Goal: Task Accomplishment & Management: Manage account settings

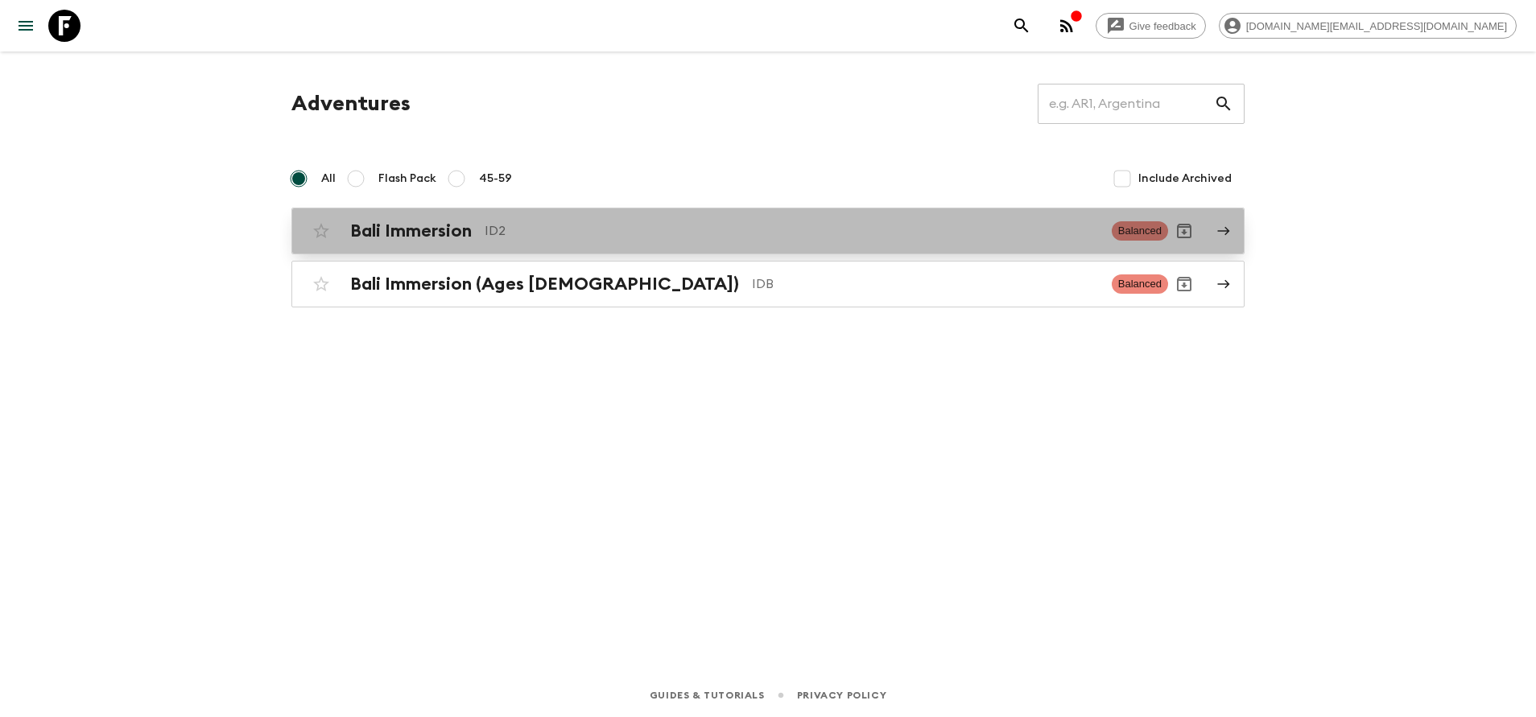
click at [419, 235] on h2 "Bali Immersion" at bounding box center [411, 231] width 122 height 21
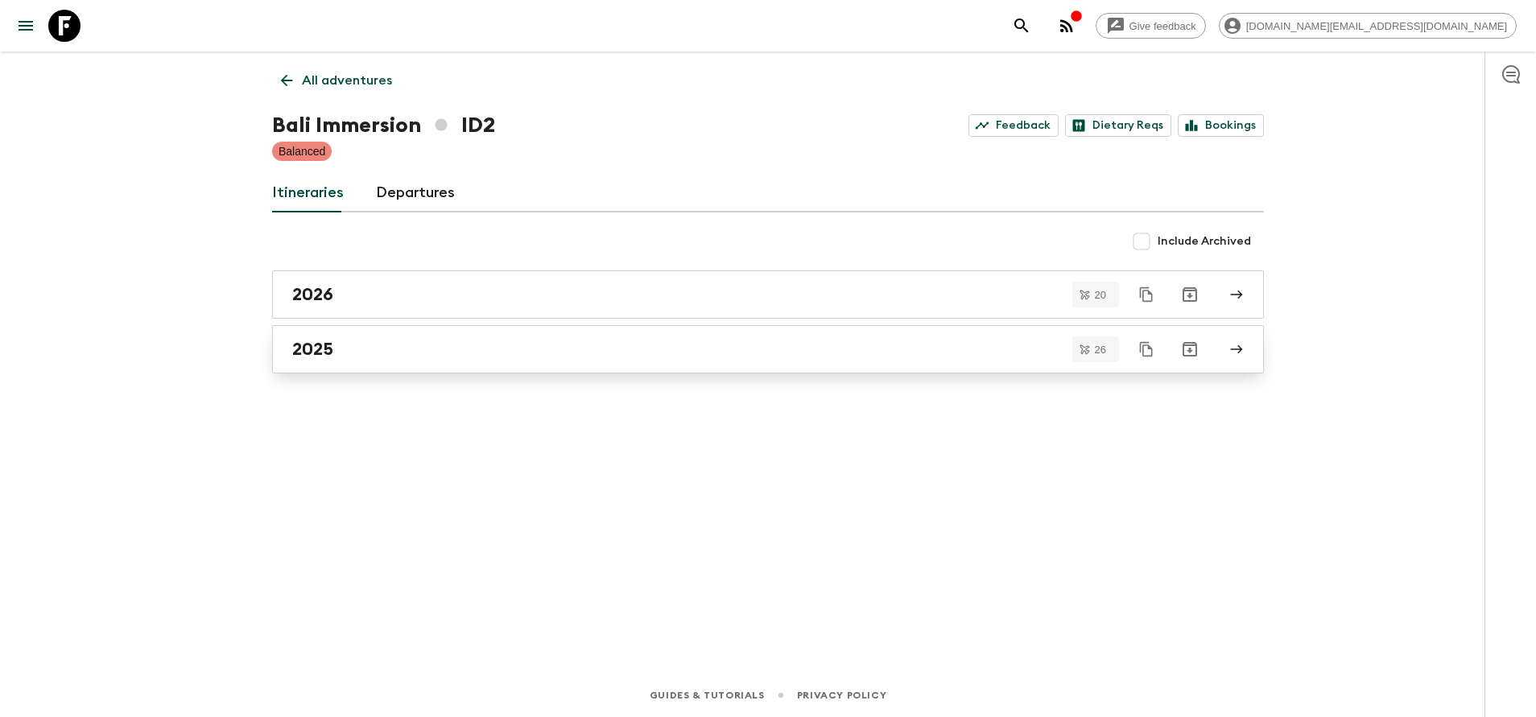
click at [411, 342] on div "2025" at bounding box center [752, 349] width 921 height 21
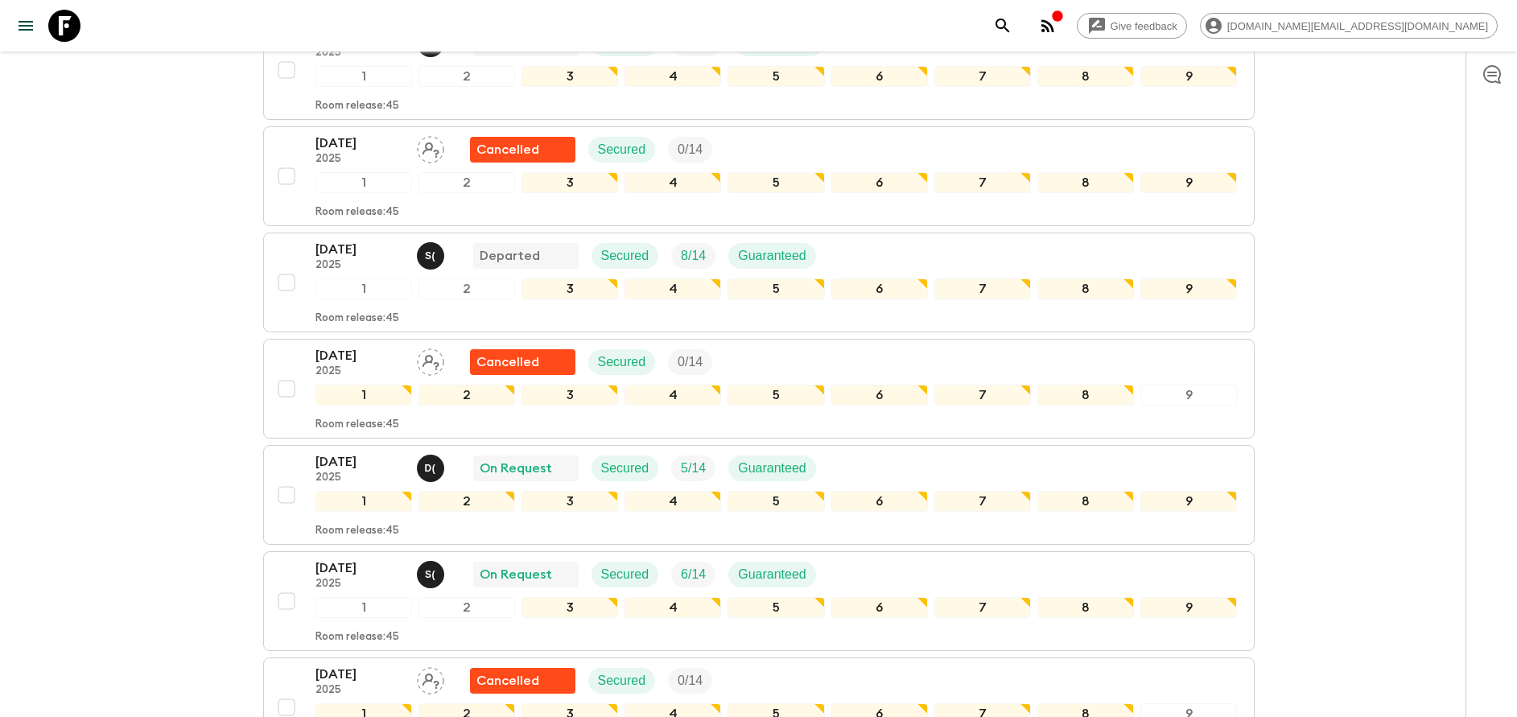
scroll to position [362, 0]
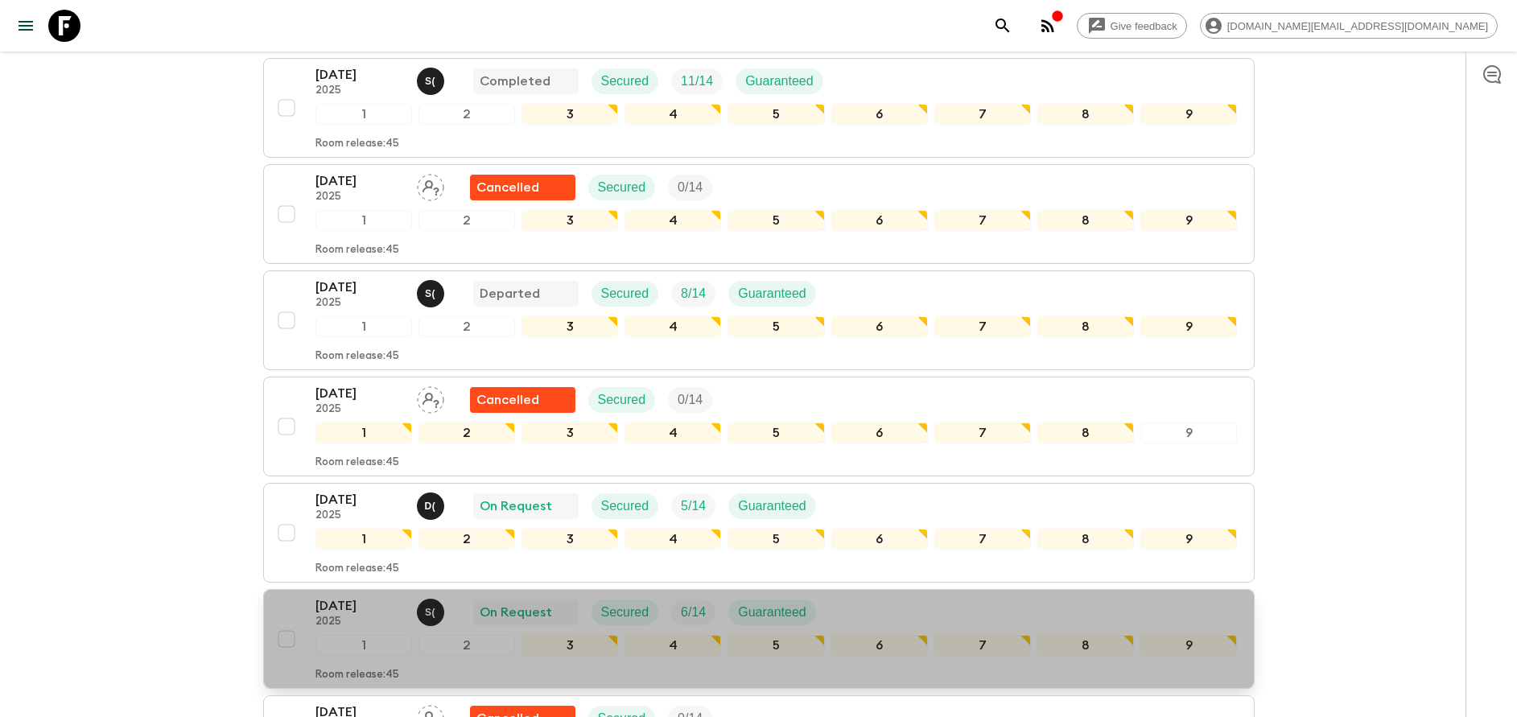
click at [344, 614] on p "[DATE]" at bounding box center [360, 605] width 89 height 19
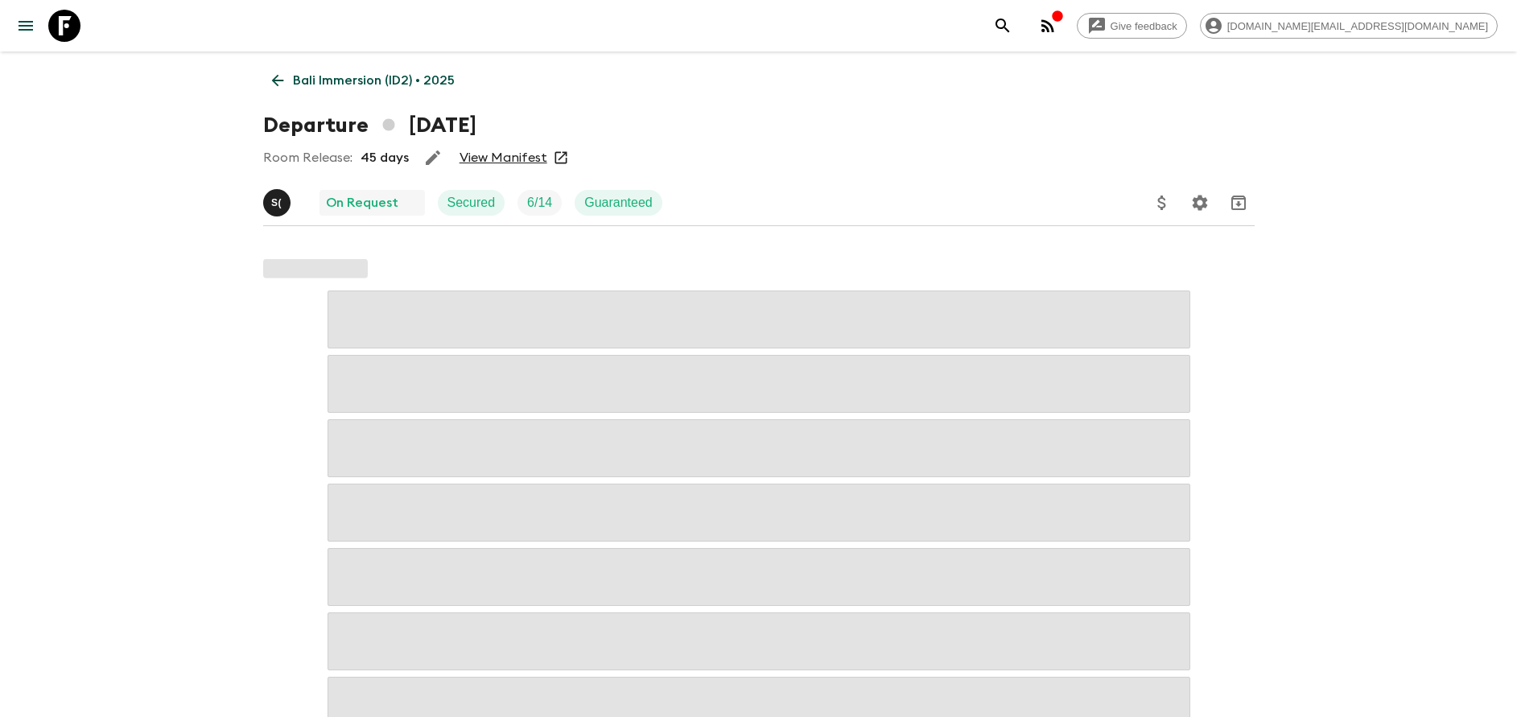
click at [509, 159] on link "View Manifest" at bounding box center [504, 158] width 88 height 16
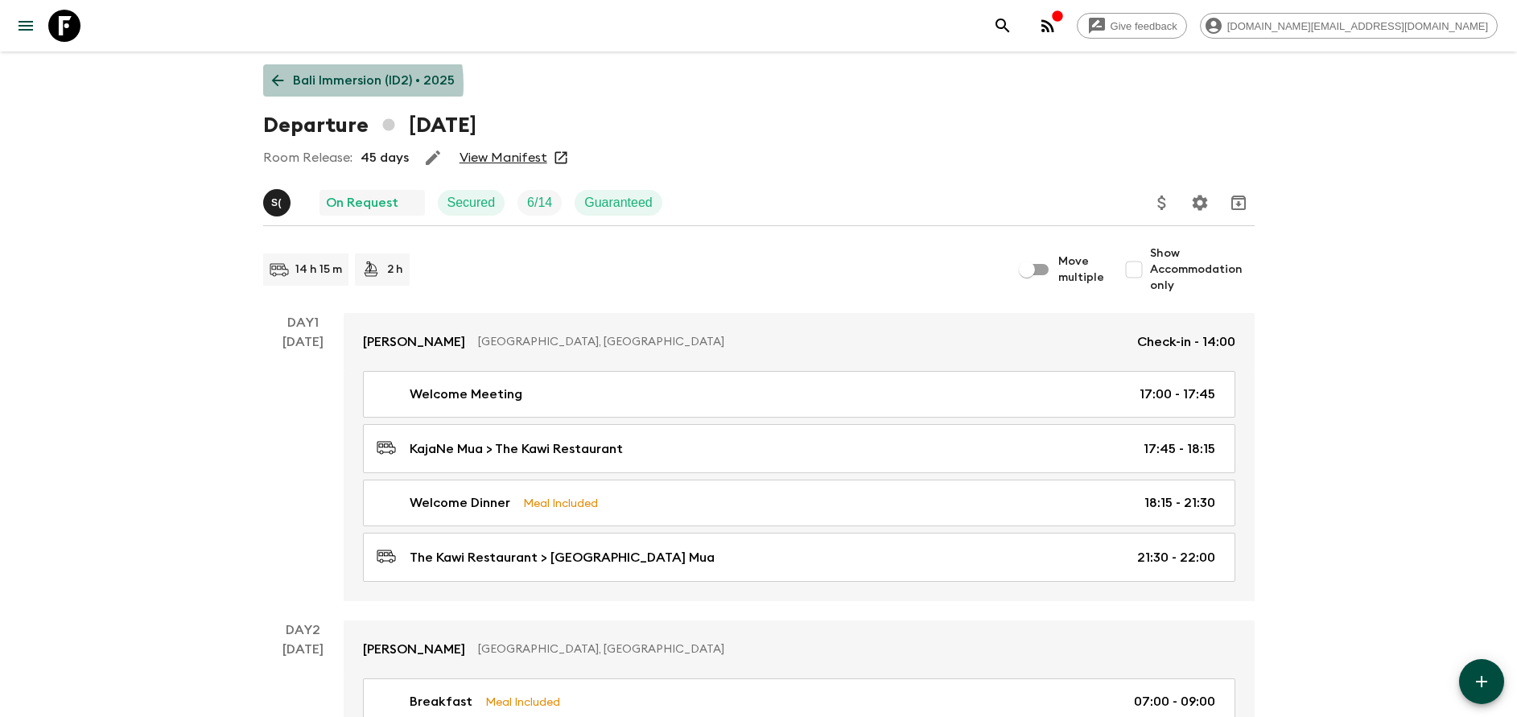
click at [322, 85] on p "Bali Immersion (ID2) • 2025" at bounding box center [374, 80] width 162 height 19
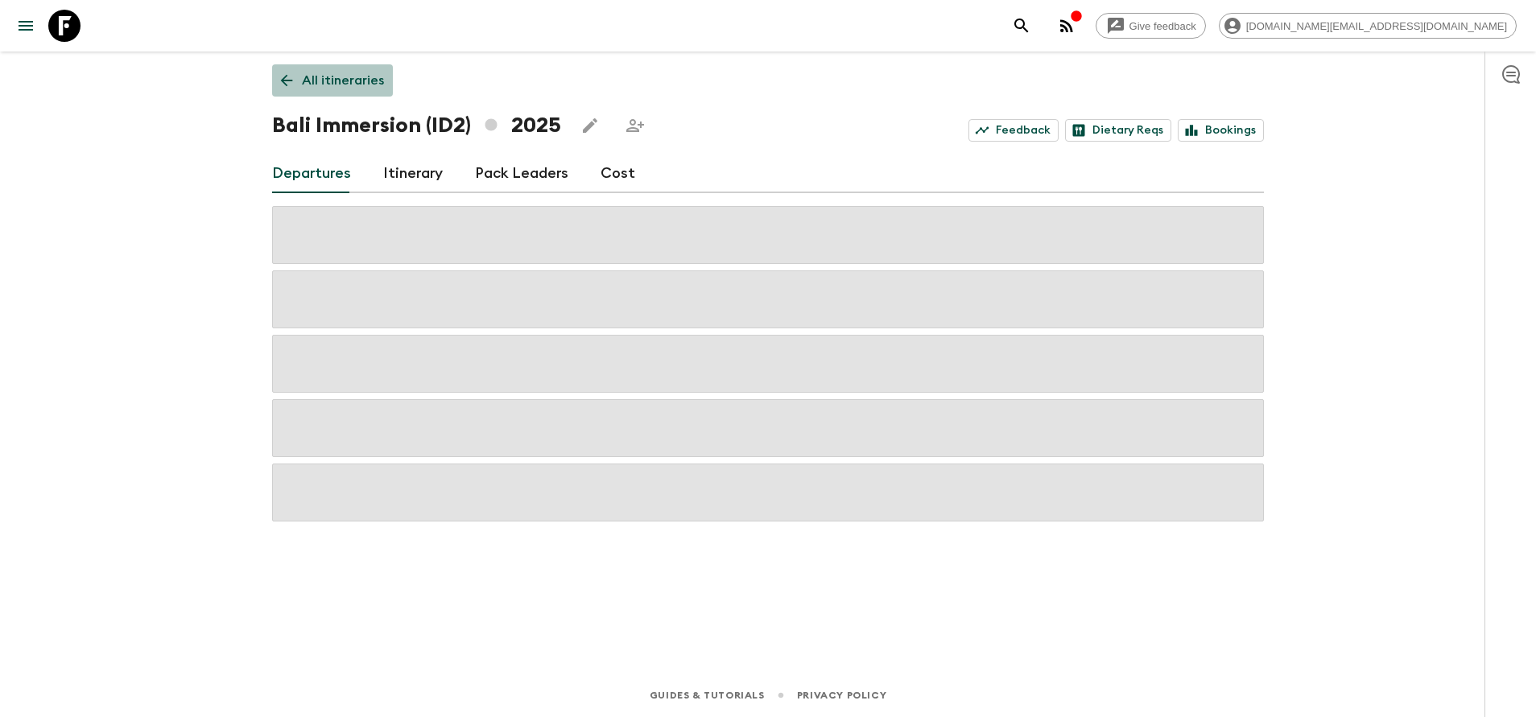
click at [341, 83] on p "All itineraries" at bounding box center [343, 80] width 82 height 19
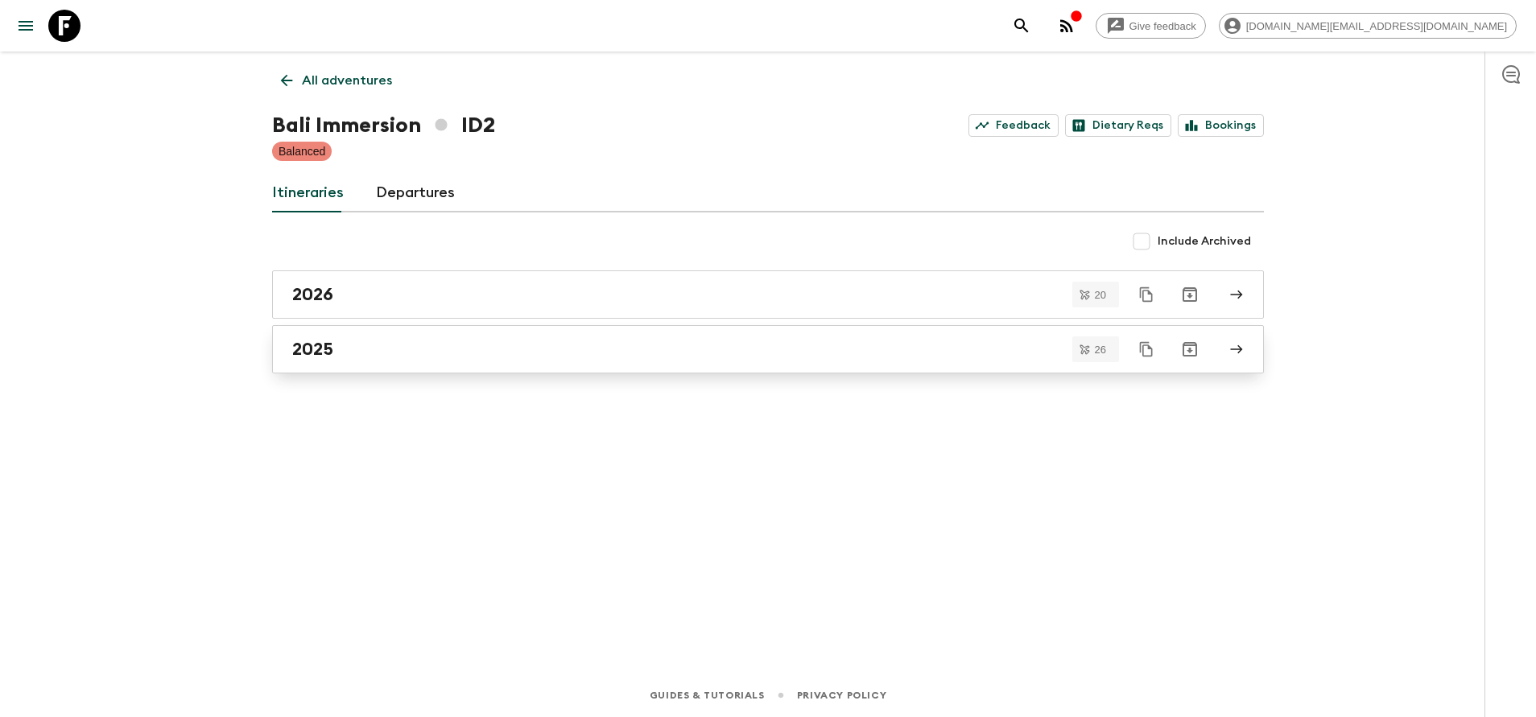
click at [365, 344] on div "2025" at bounding box center [752, 349] width 921 height 21
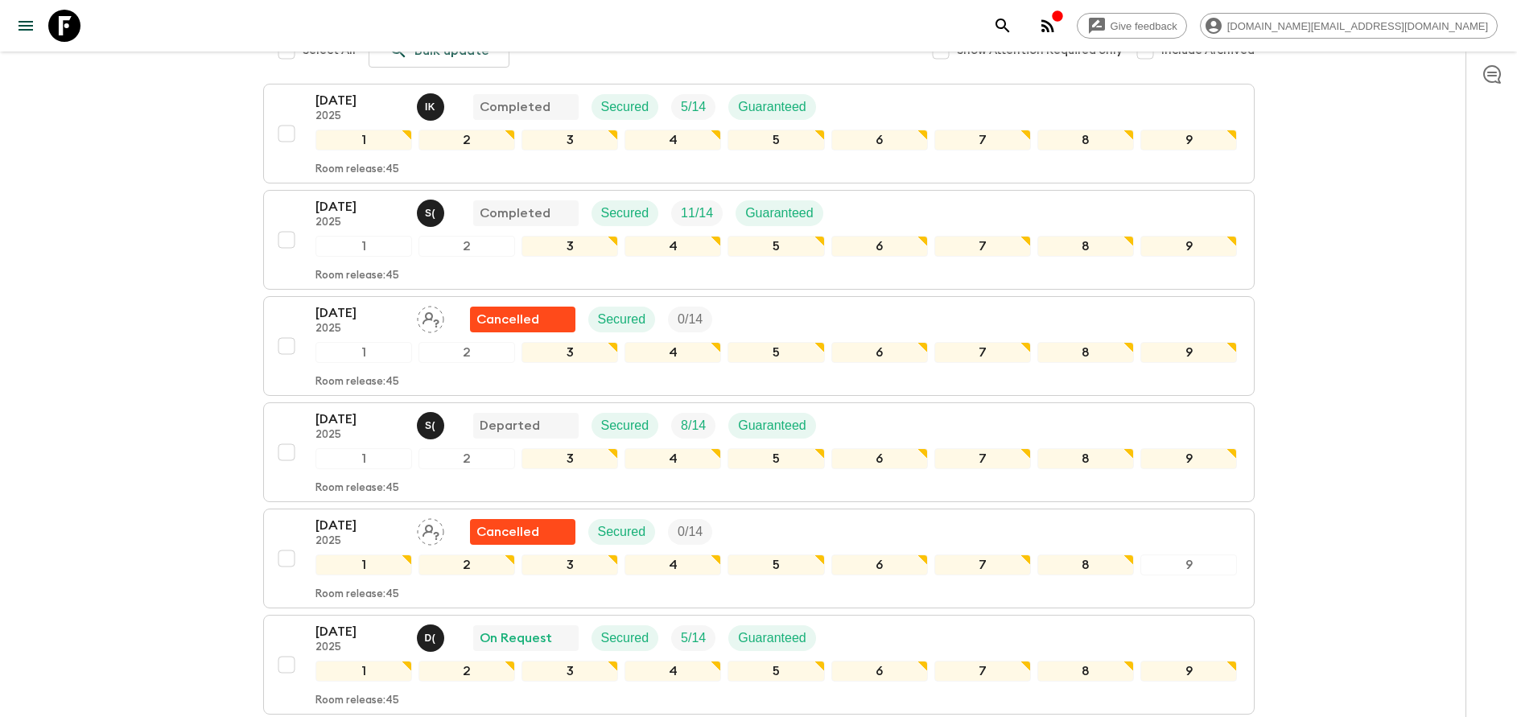
scroll to position [362, 0]
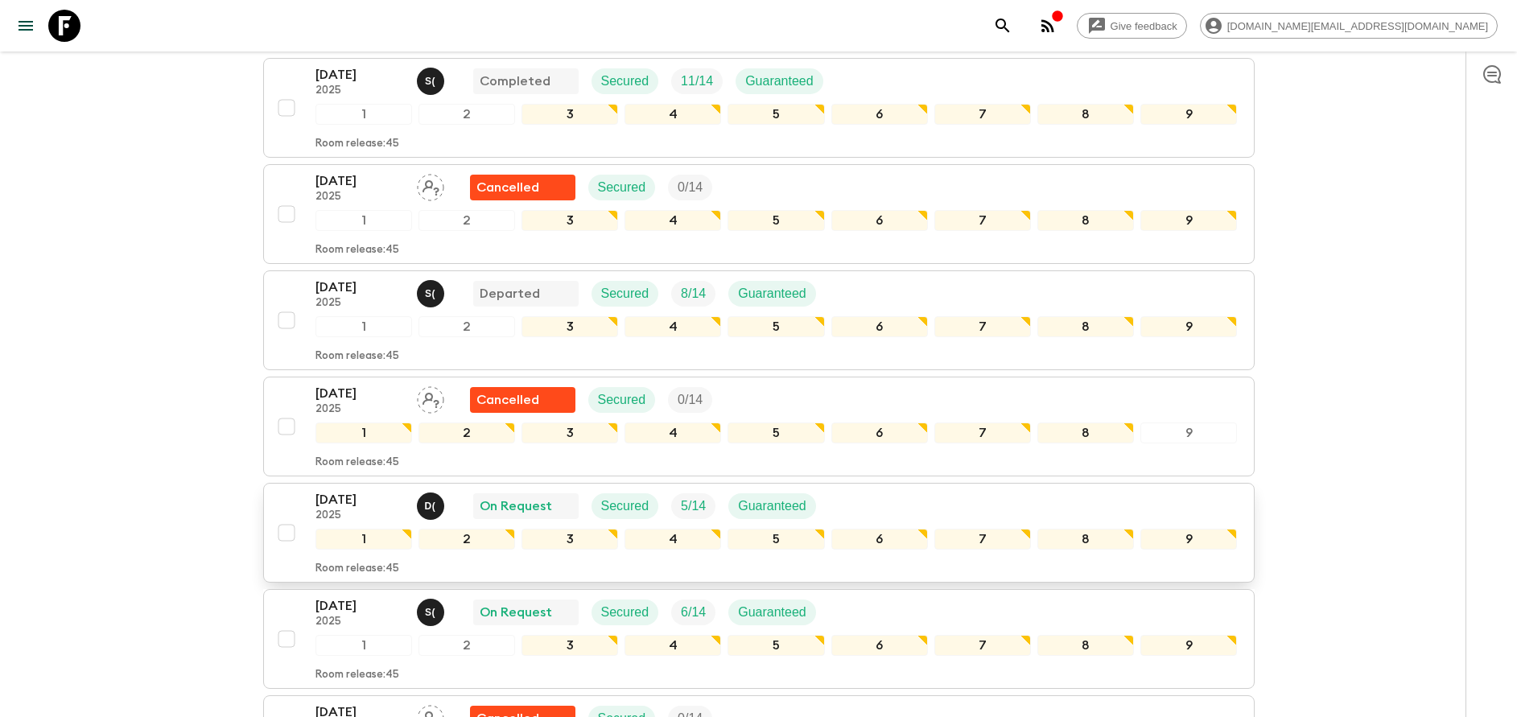
click at [350, 498] on p "[DATE]" at bounding box center [360, 499] width 89 height 19
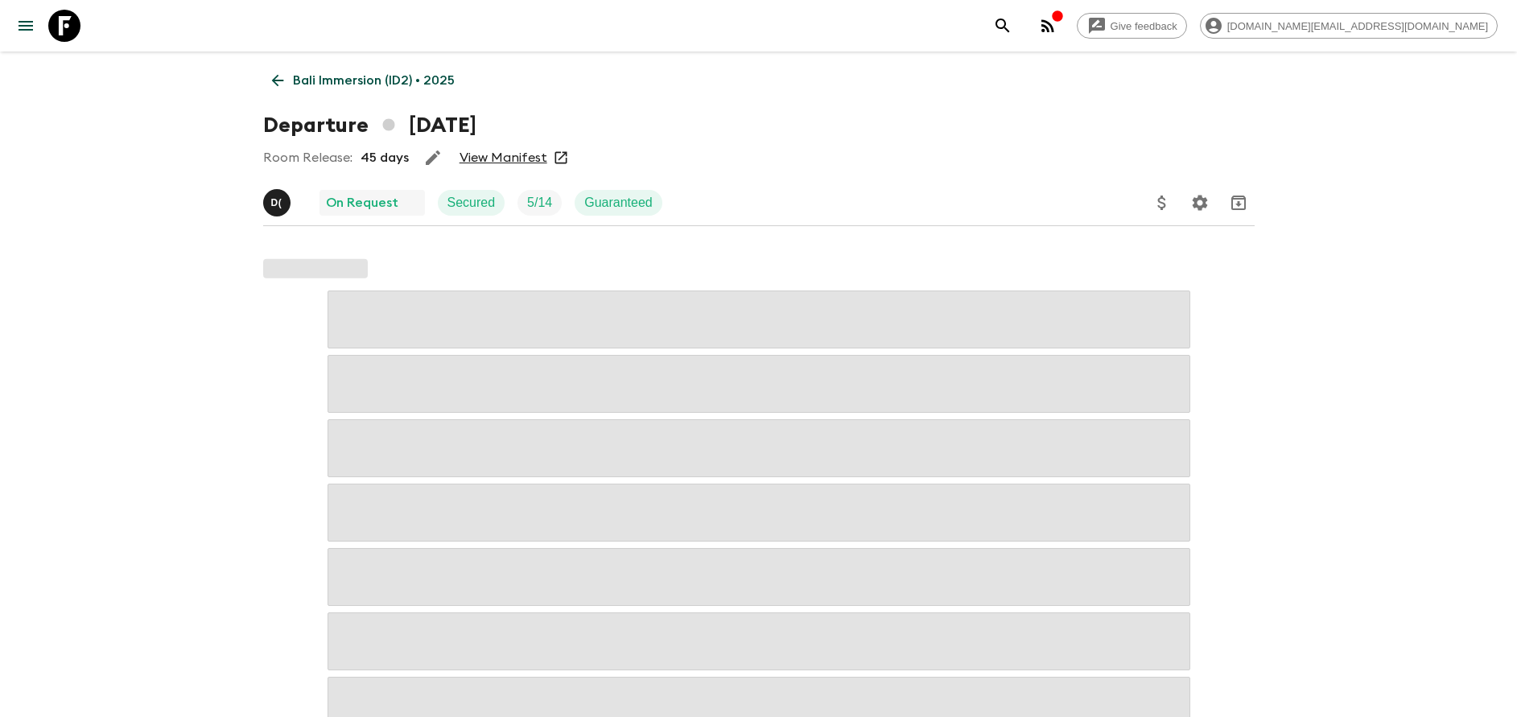
click at [485, 153] on link "View Manifest" at bounding box center [504, 158] width 88 height 16
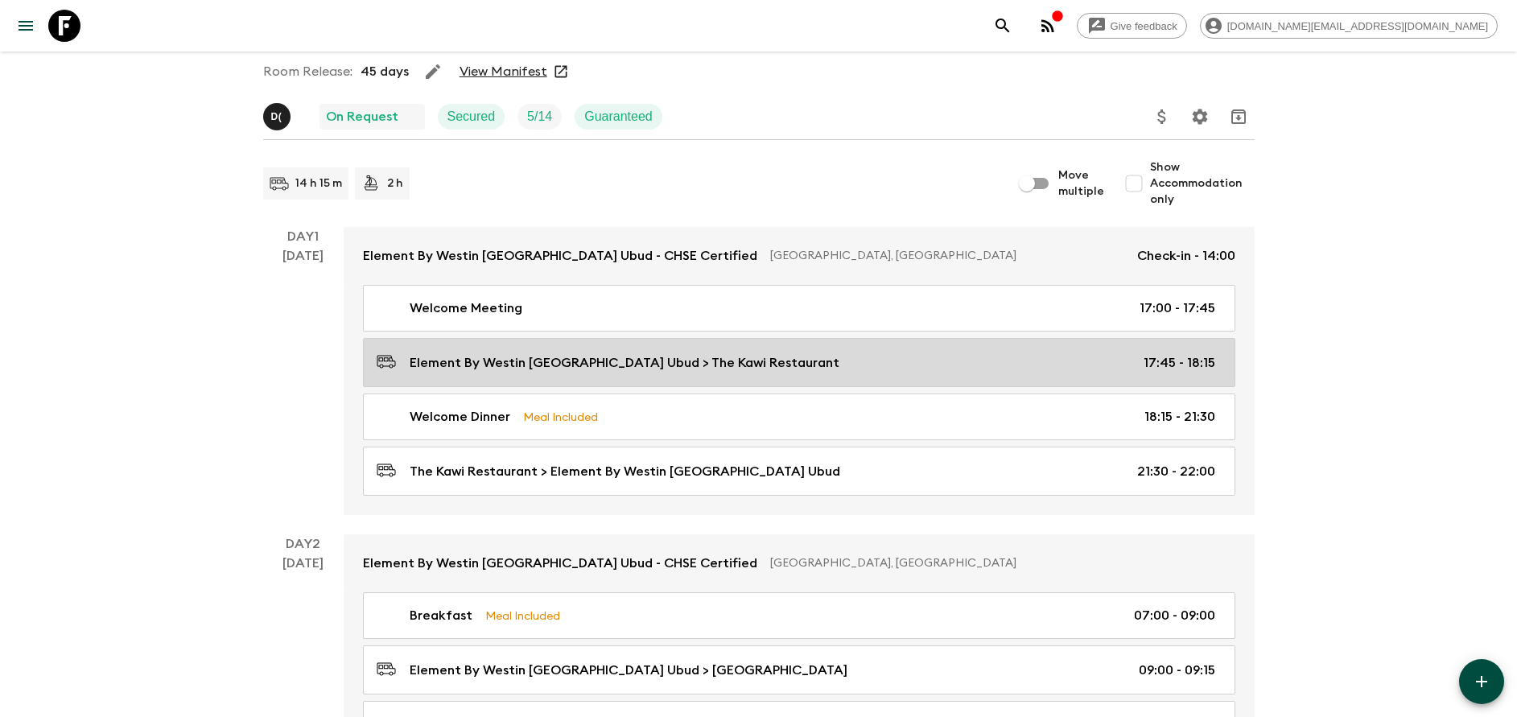
scroll to position [241, 0]
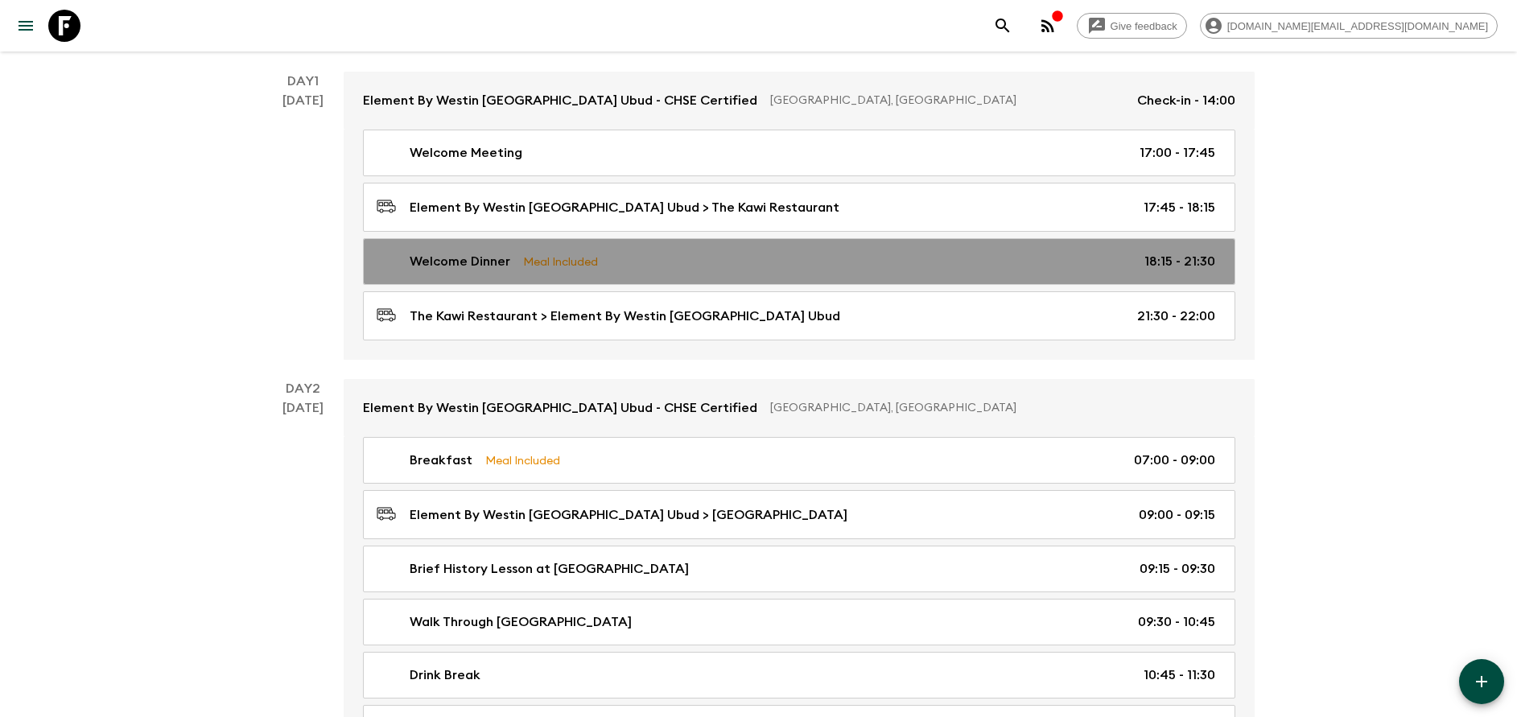
click at [565, 274] on link "Welcome Dinner Meal Included 18:15 - 21:30" at bounding box center [799, 261] width 873 height 47
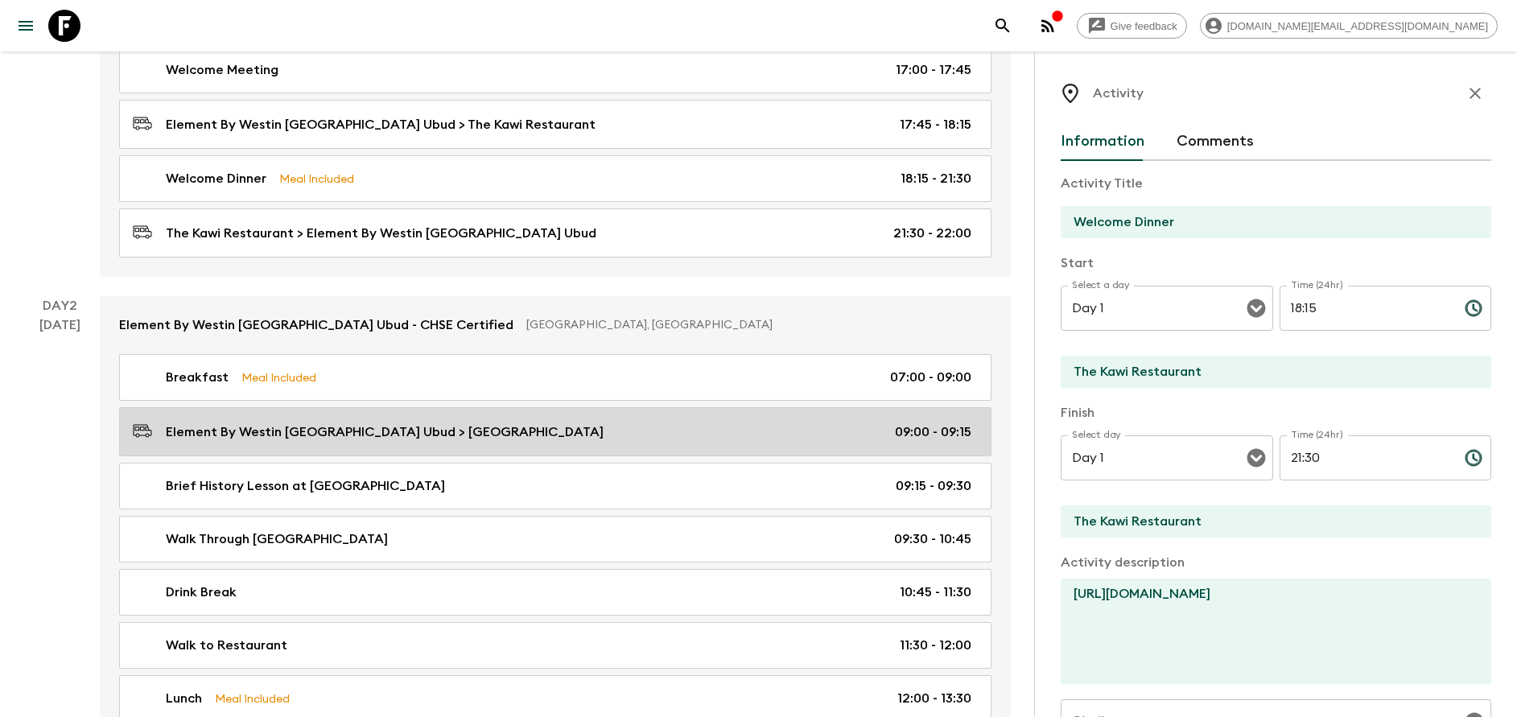
scroll to position [362, 0]
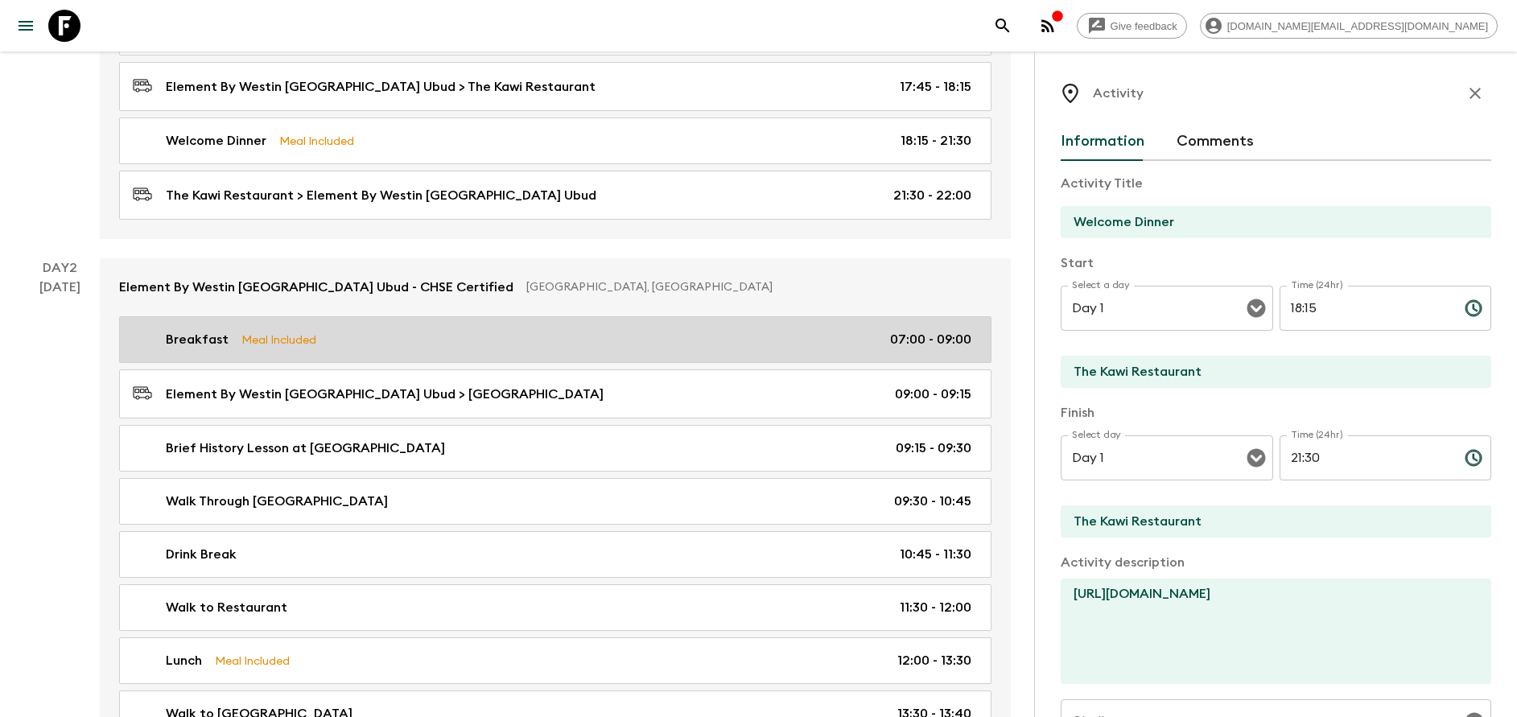
click at [389, 341] on div "Breakfast Meal Included 07:00 - 09:00" at bounding box center [552, 339] width 839 height 19
type input "Breakfast"
type input "Element By Westin [GEOGRAPHIC_DATA] Ubud"
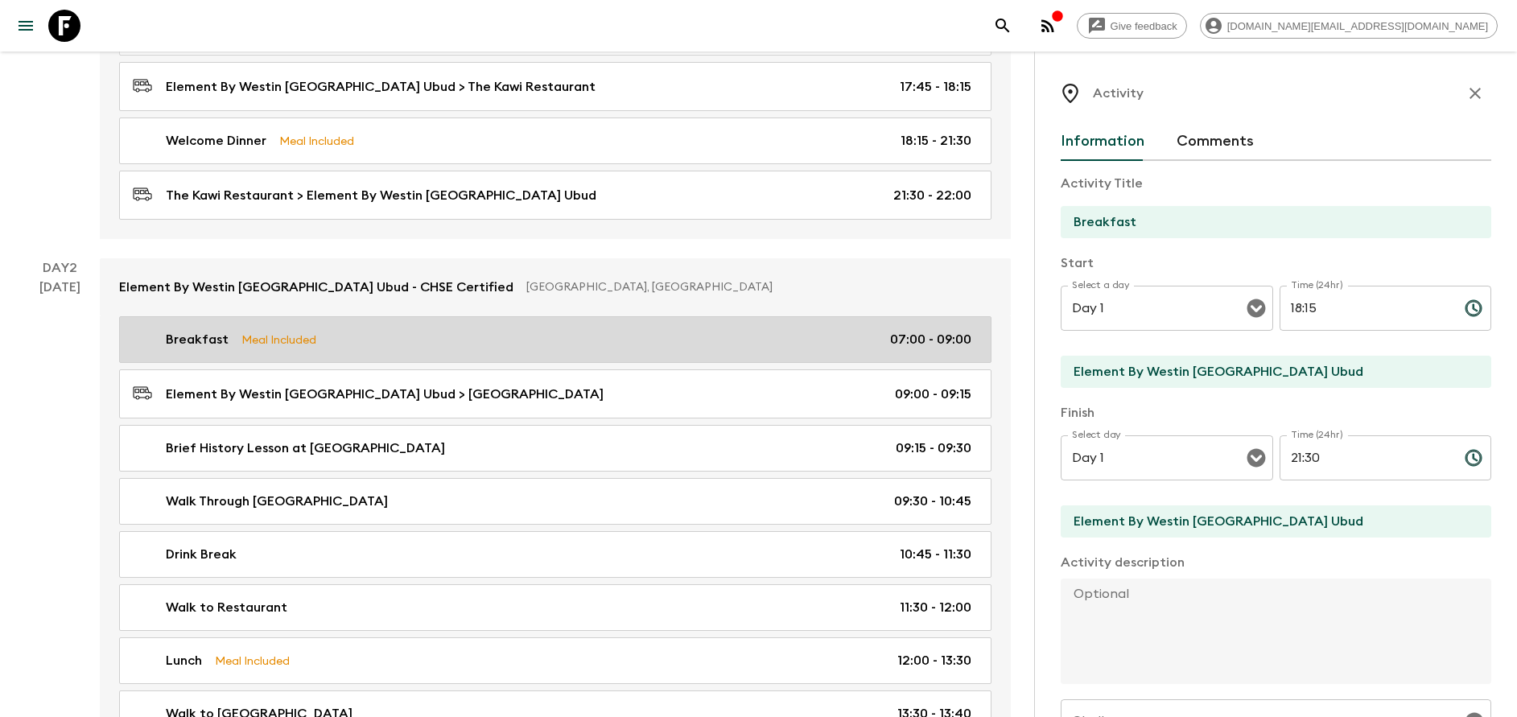
type input "Day 2"
type input "07:00"
type input "Day 2"
type input "09:00"
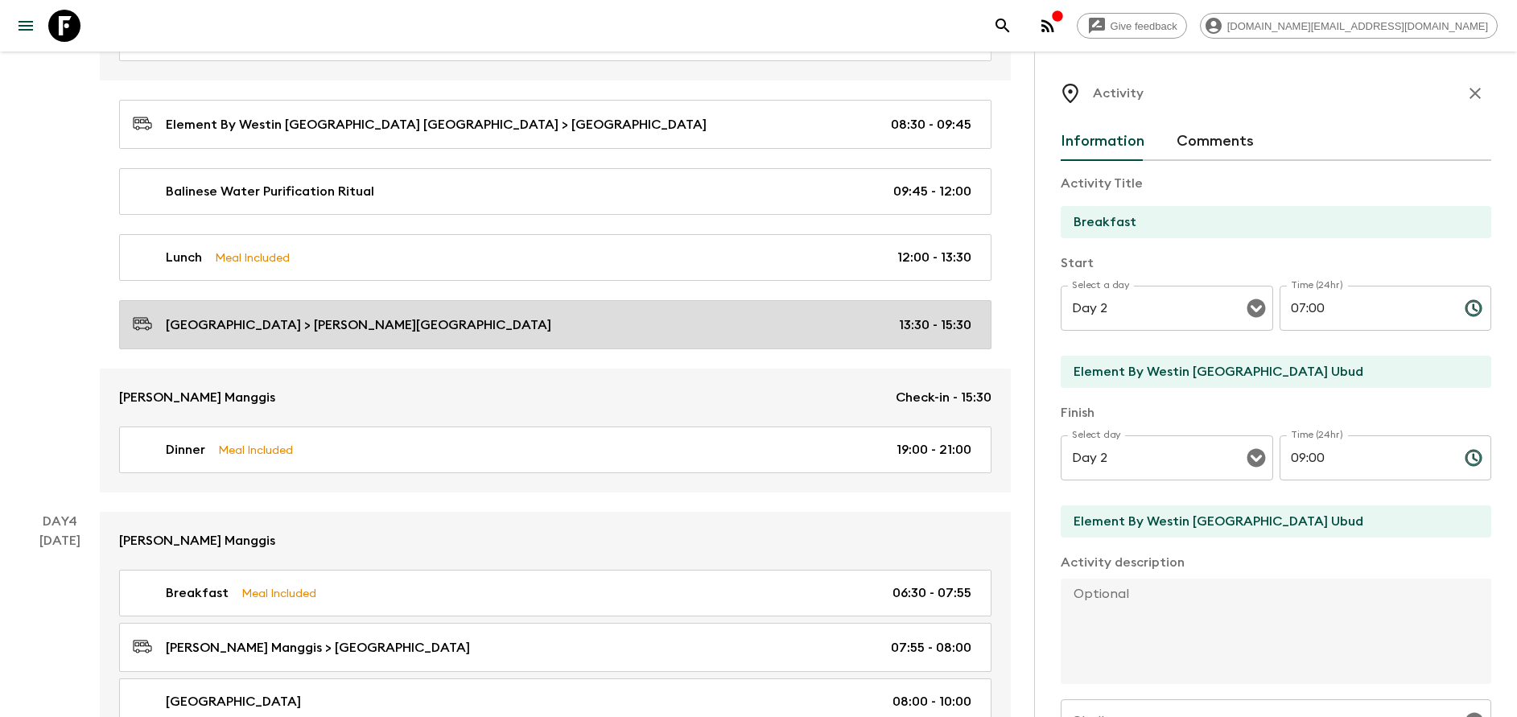
scroll to position [1328, 0]
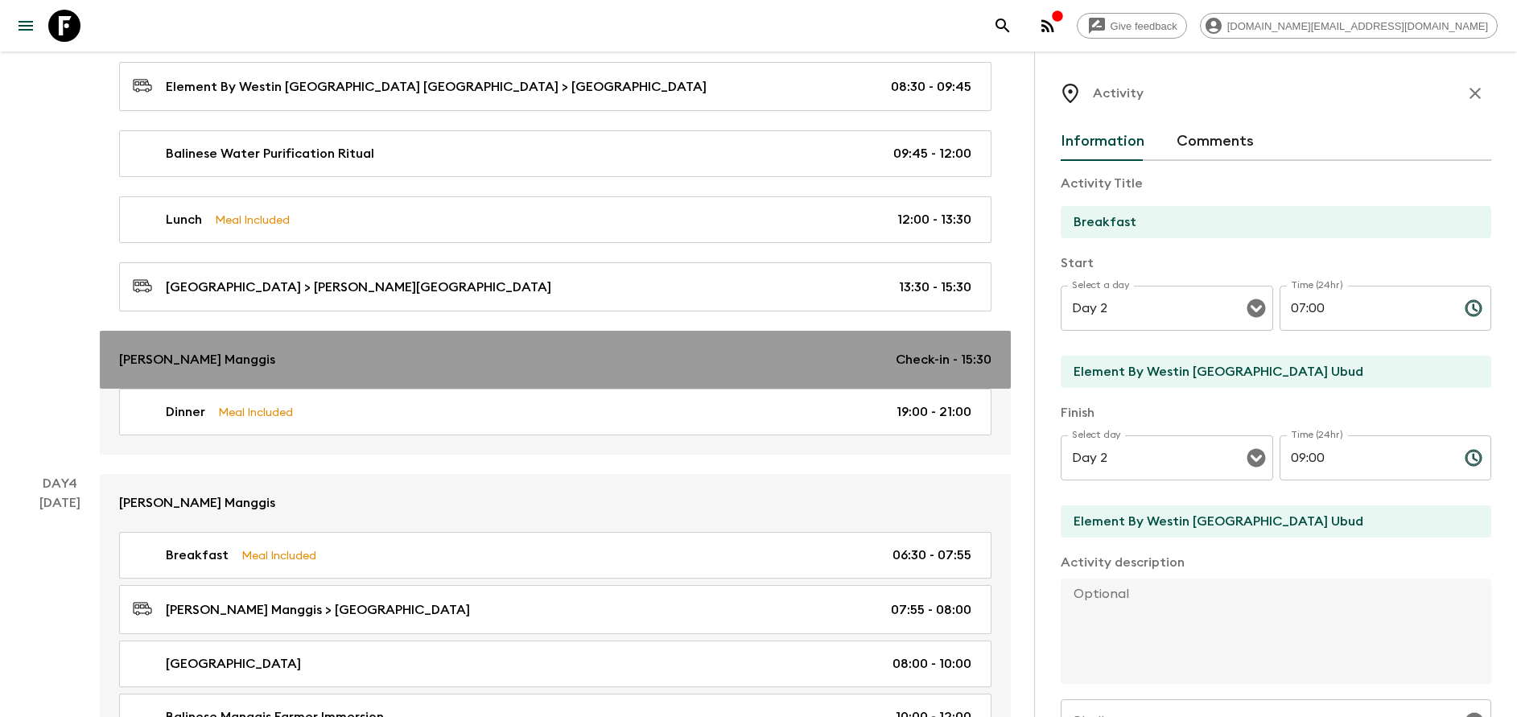
click at [379, 380] on link "[PERSON_NAME] Manggis Check-in - 15:30" at bounding box center [555, 360] width 911 height 58
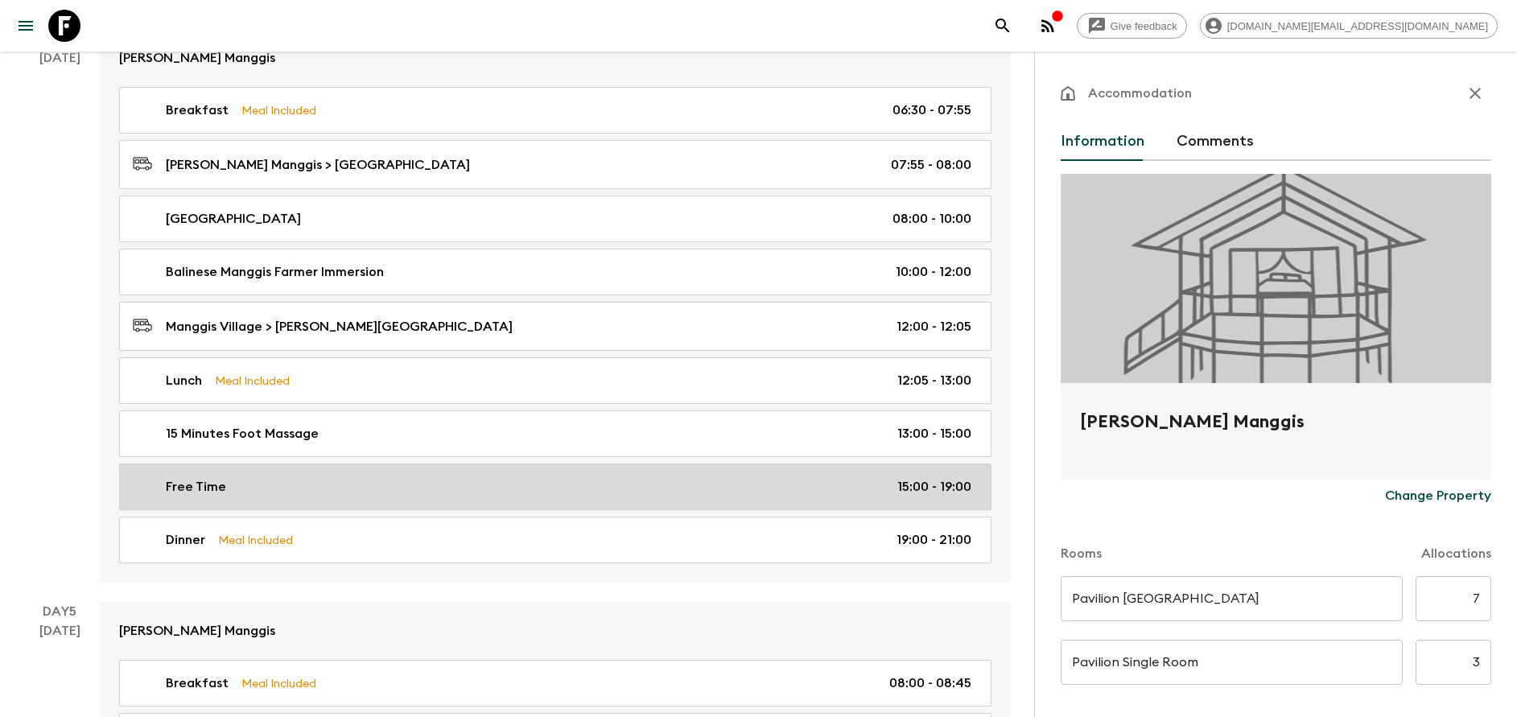
scroll to position [1811, 0]
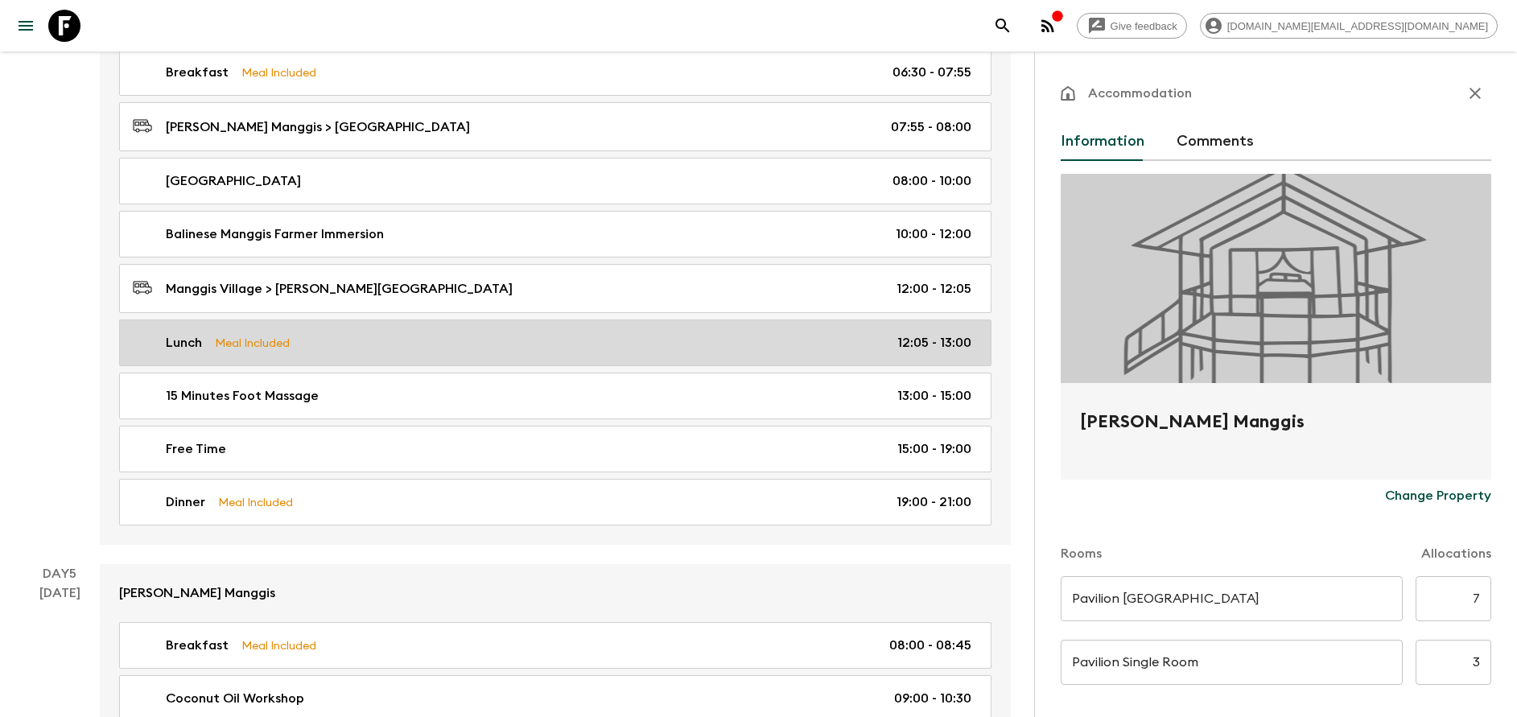
click at [311, 334] on div "Lunch Meal Included 12:05 - 13:00" at bounding box center [552, 342] width 839 height 19
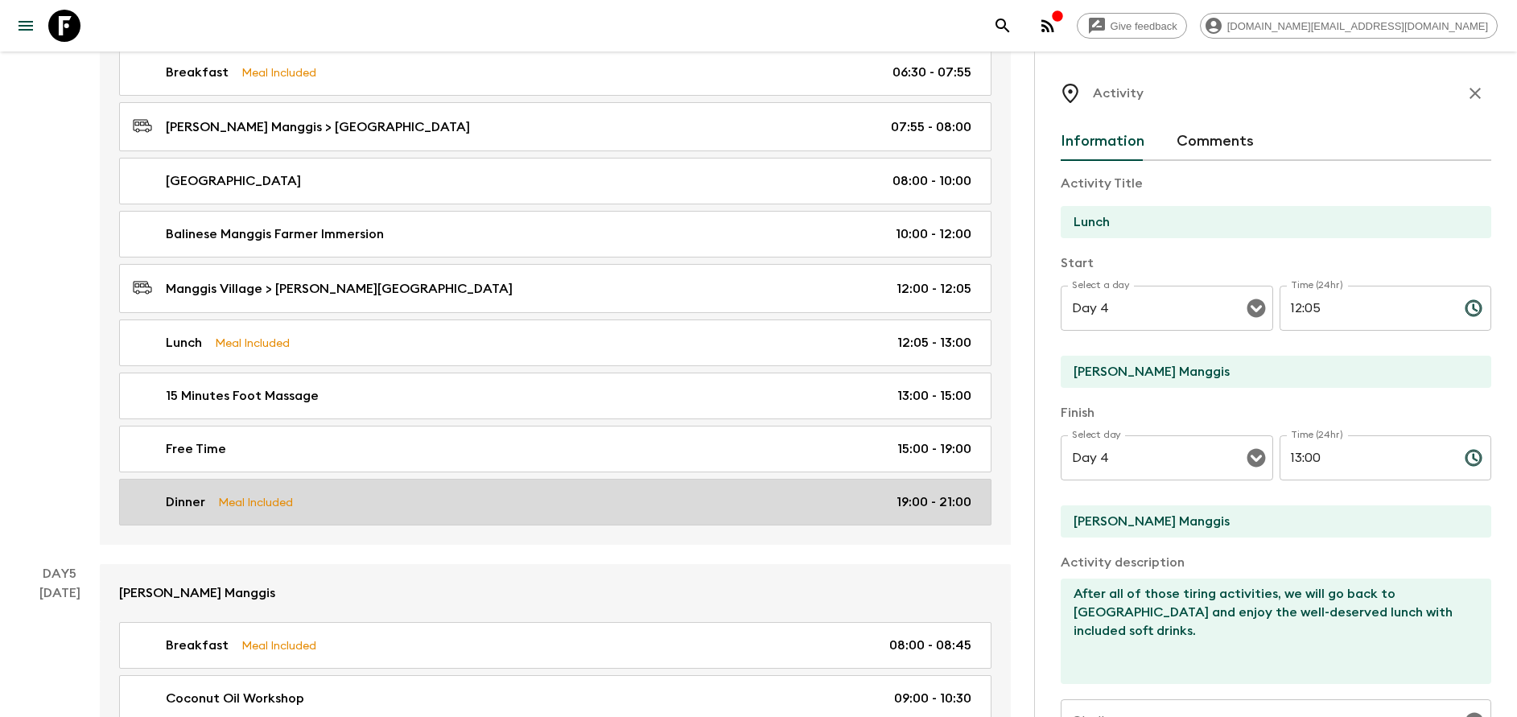
click at [305, 510] on div "Dinner Meal Included 19:00 - 21:00" at bounding box center [552, 502] width 839 height 19
type input "Dinner"
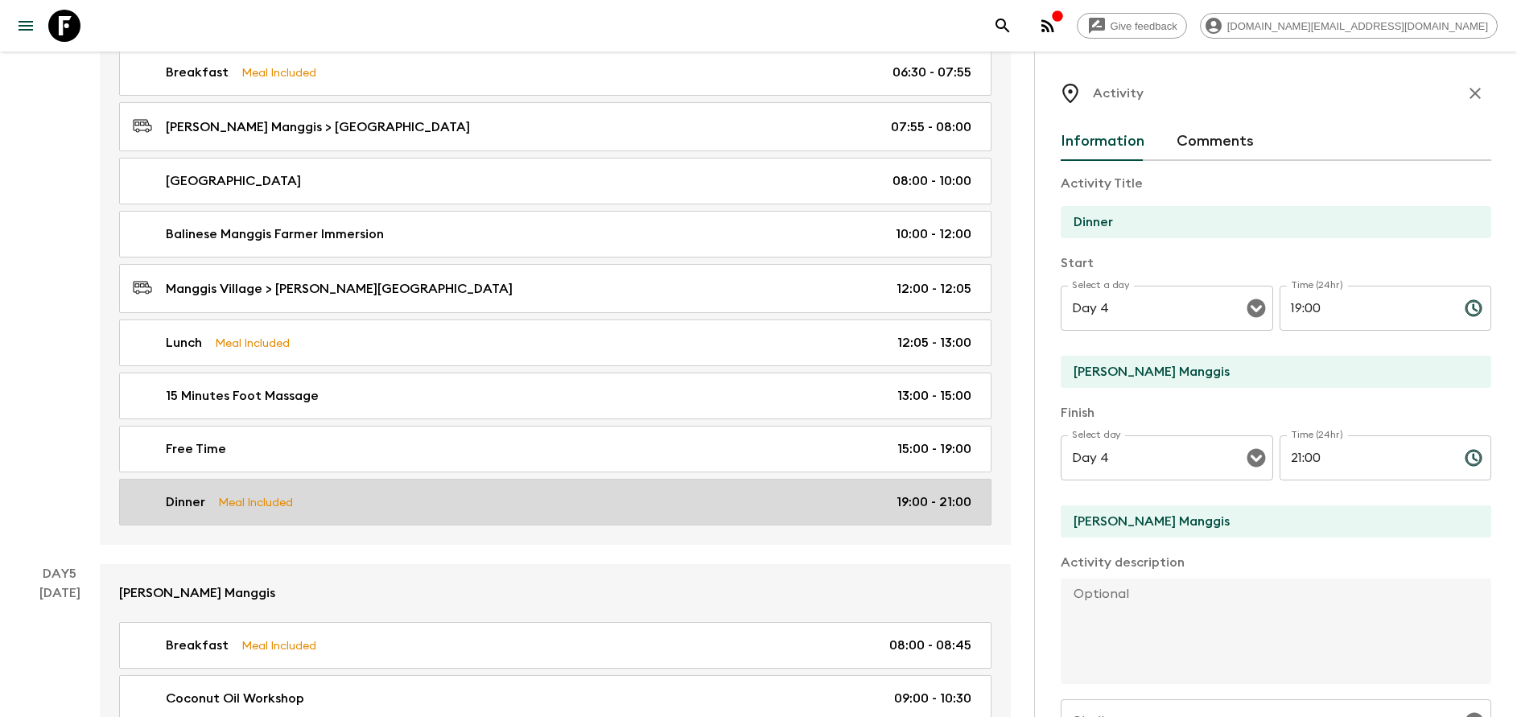
type input "19:00"
type input "21:00"
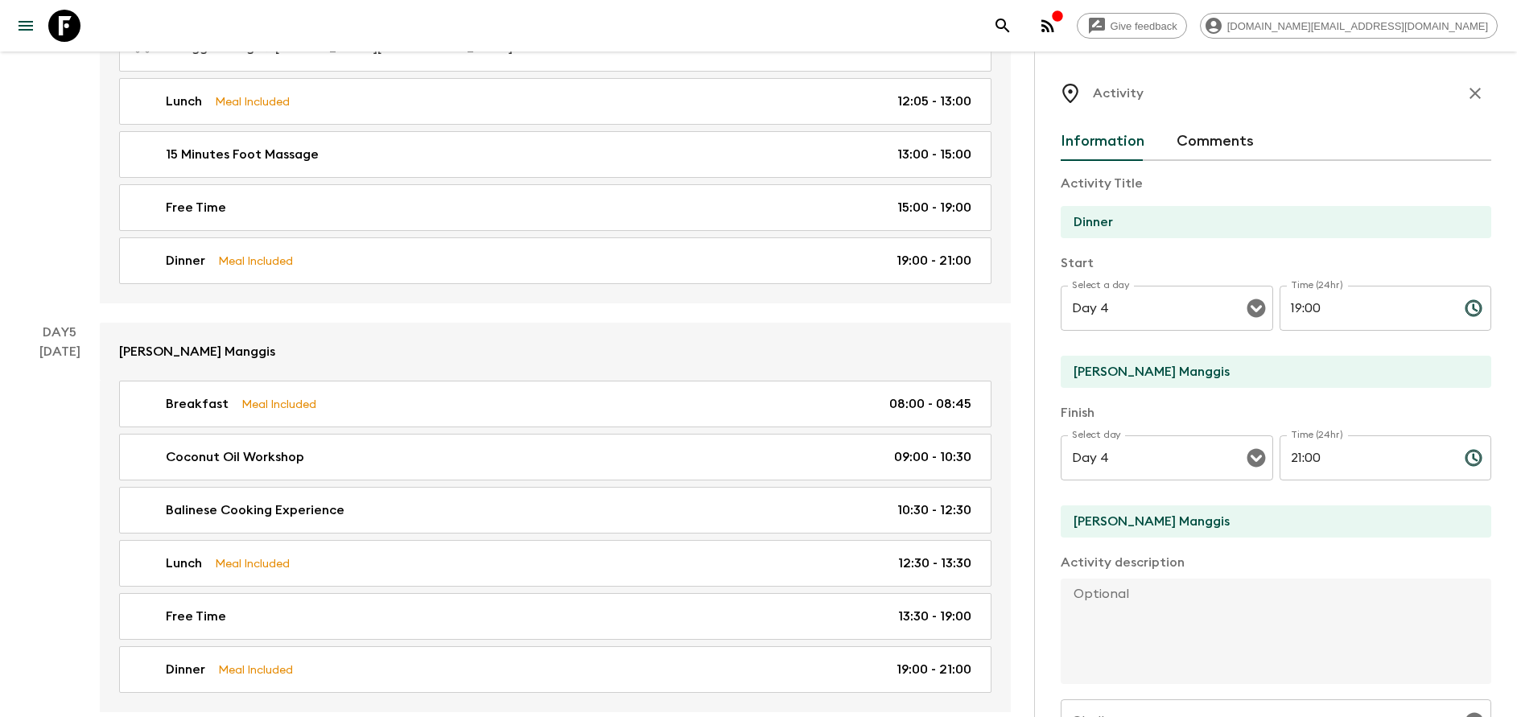
scroll to position [121, 0]
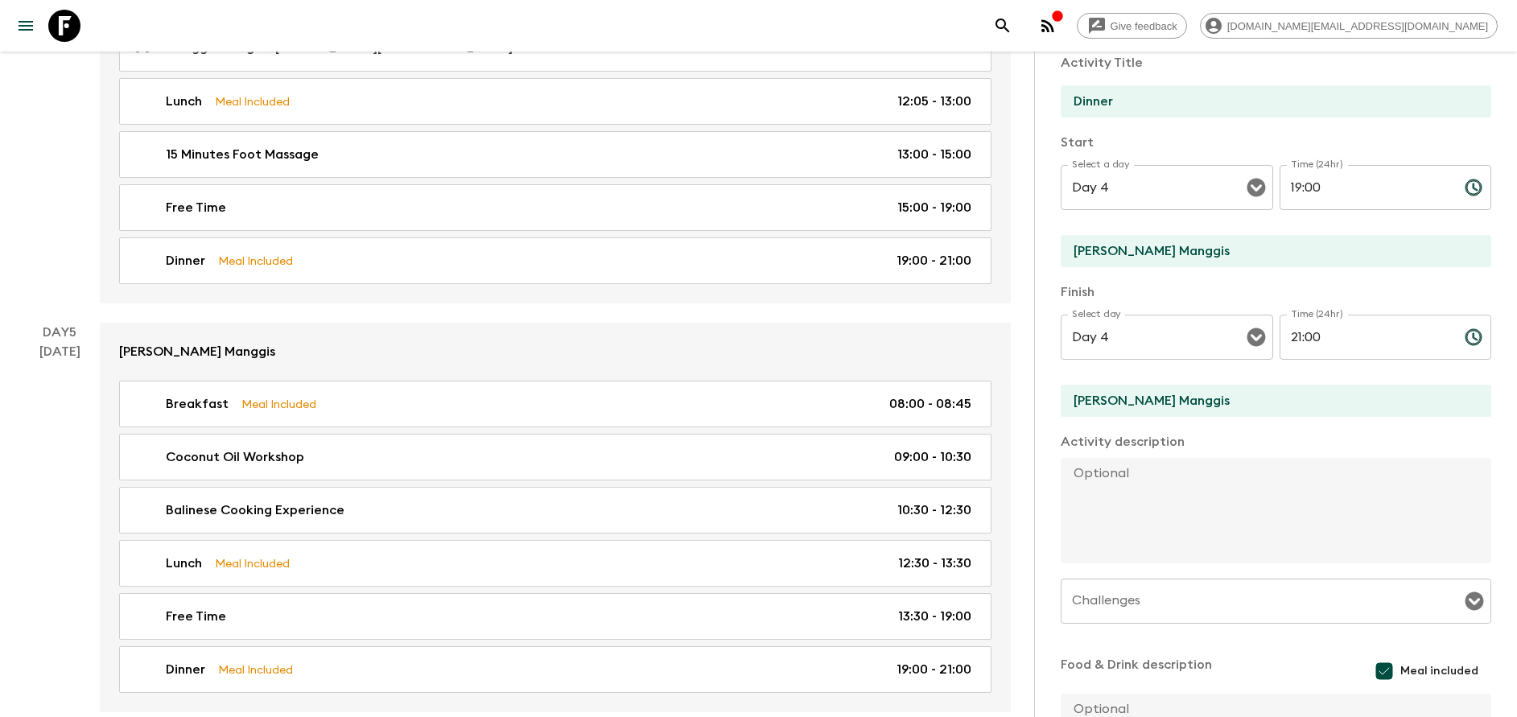
click at [1098, 479] on textarea at bounding box center [1270, 510] width 418 height 105
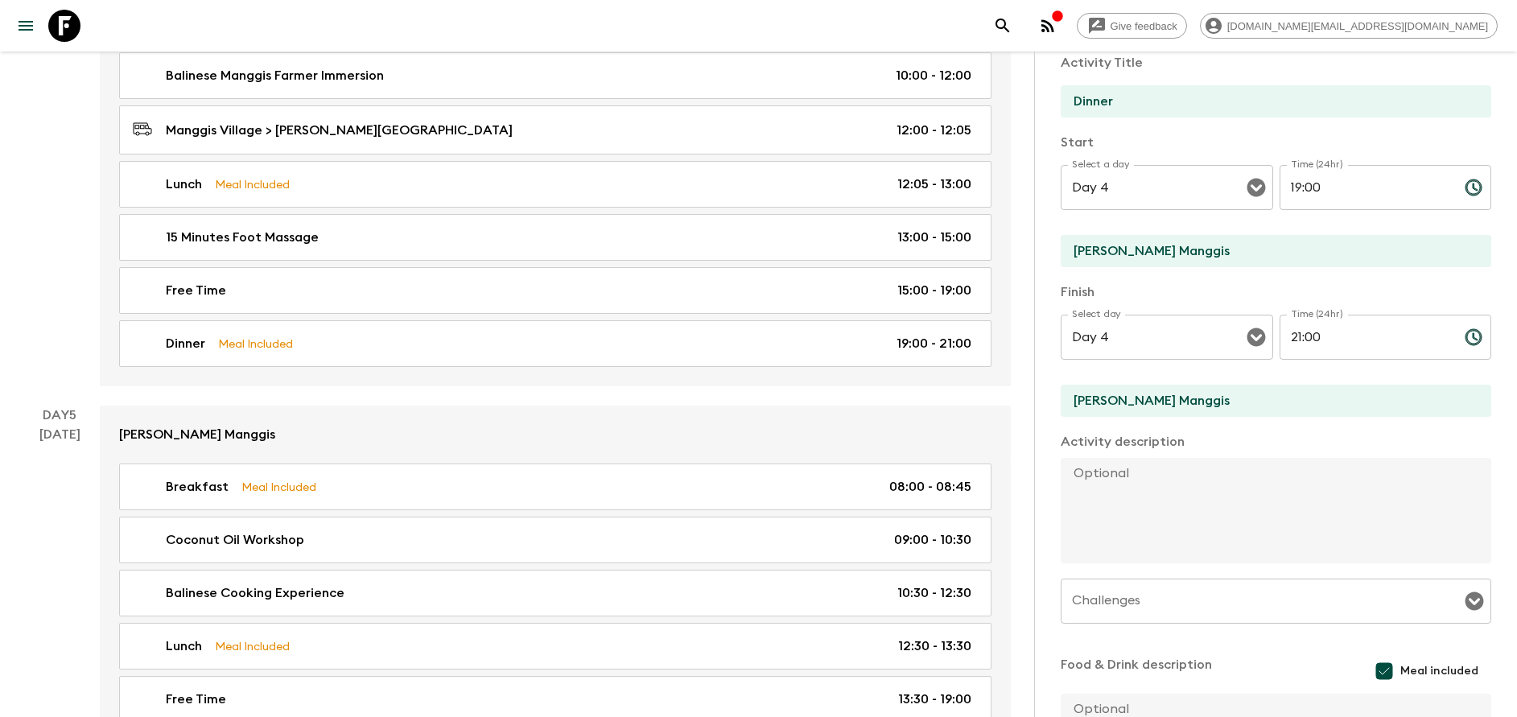
scroll to position [1932, 0]
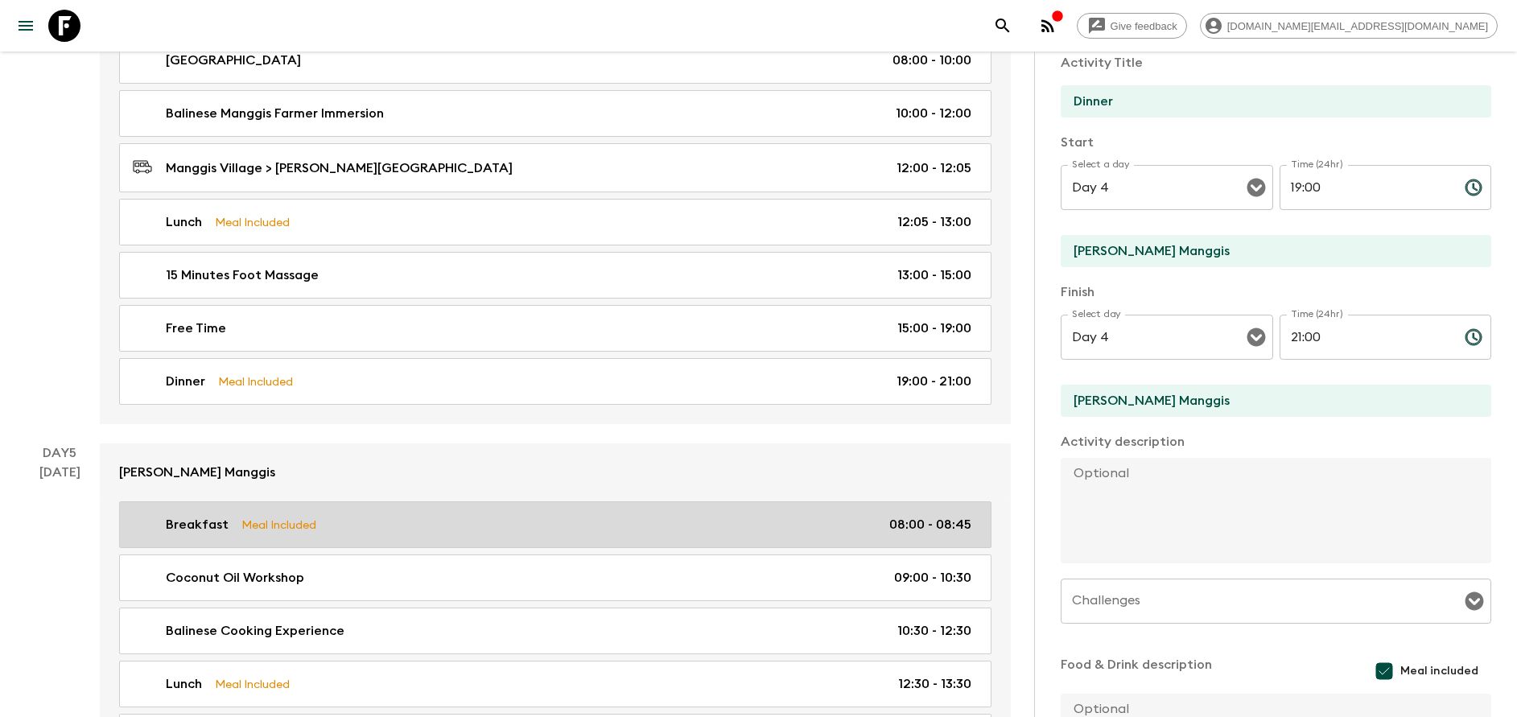
click at [312, 510] on link "Breakfast Meal Included 08:00 - 08:45" at bounding box center [555, 524] width 873 height 47
type input "Breakfast"
type input "Day 5"
type input "08:00"
type input "Day 5"
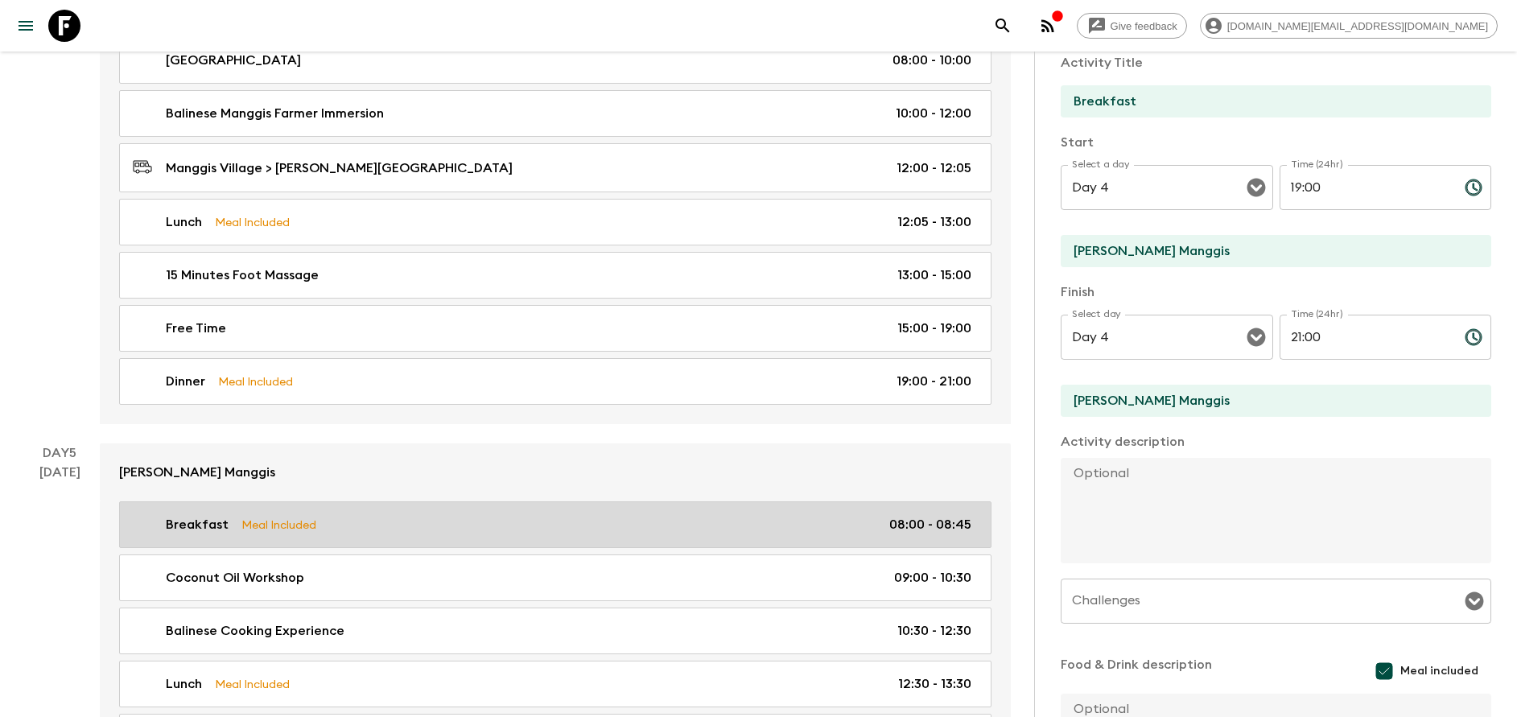
type input "08:45"
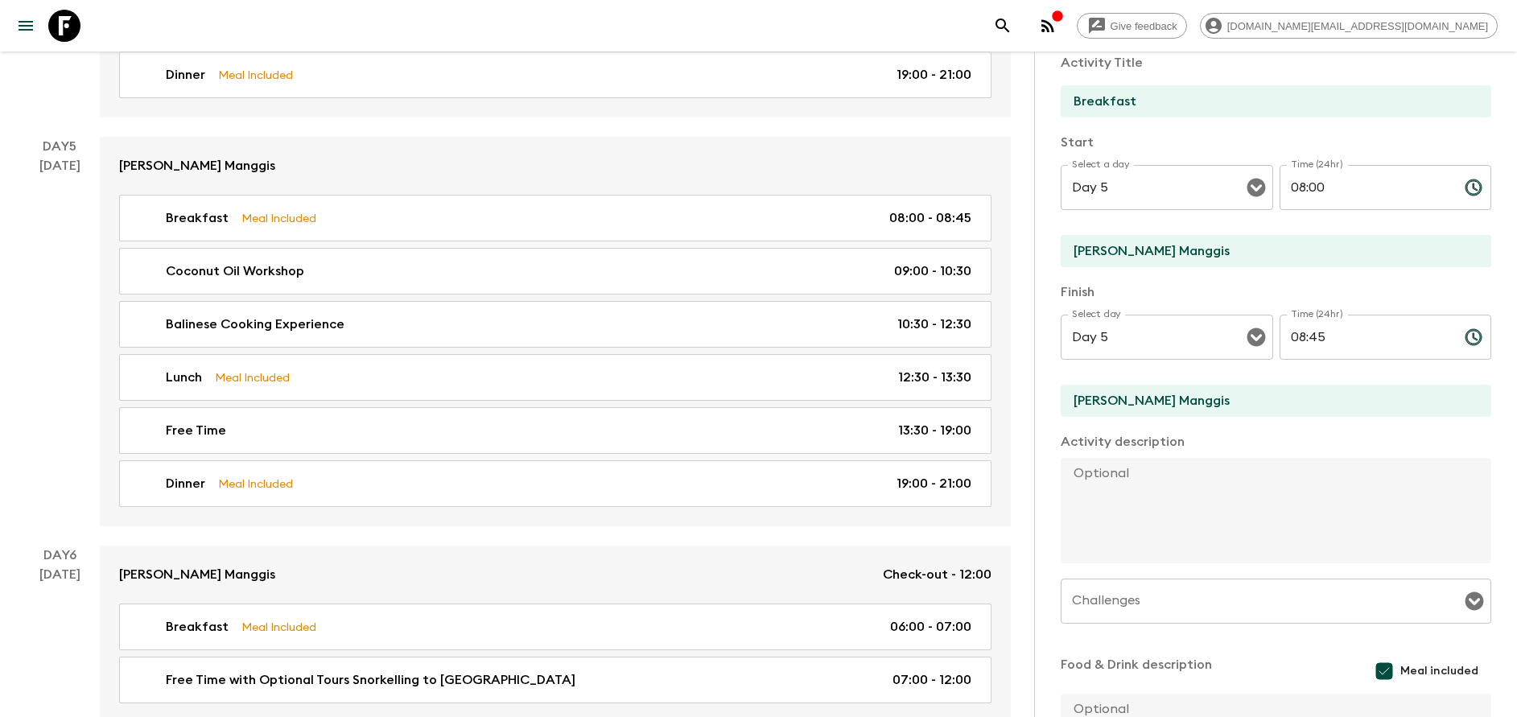
scroll to position [2294, 0]
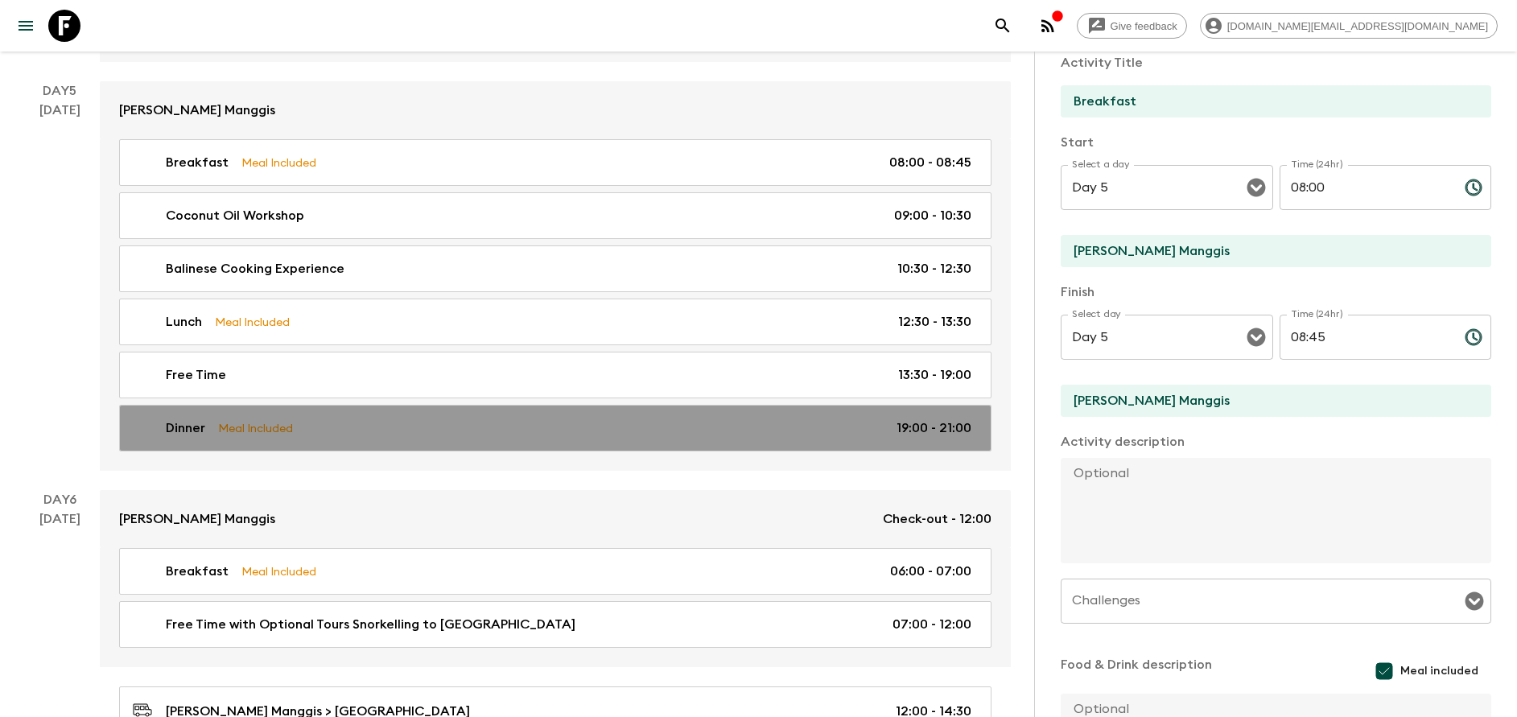
click at [277, 428] on p "Meal Included" at bounding box center [255, 428] width 75 height 18
type input "Dinner"
type input "19:00"
type input "21:00"
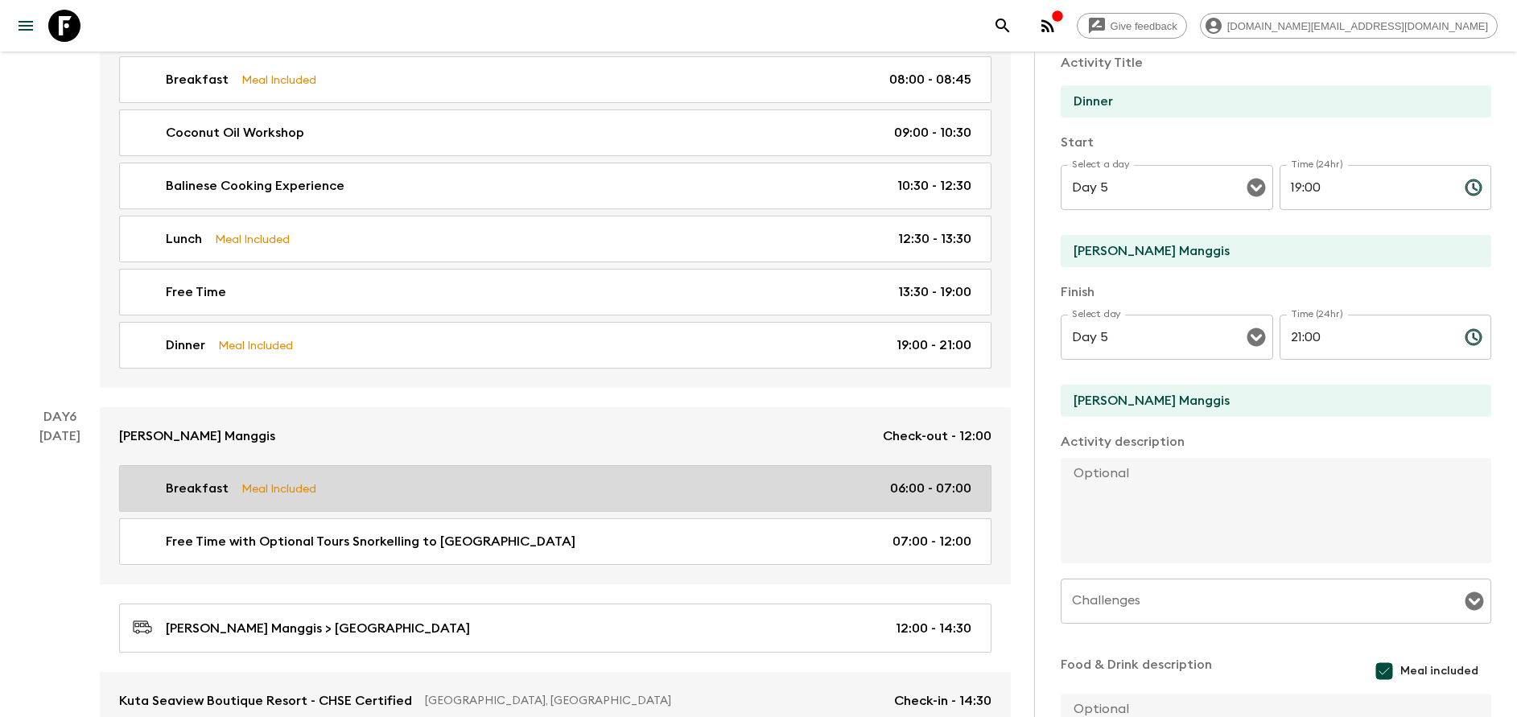
scroll to position [2415, 0]
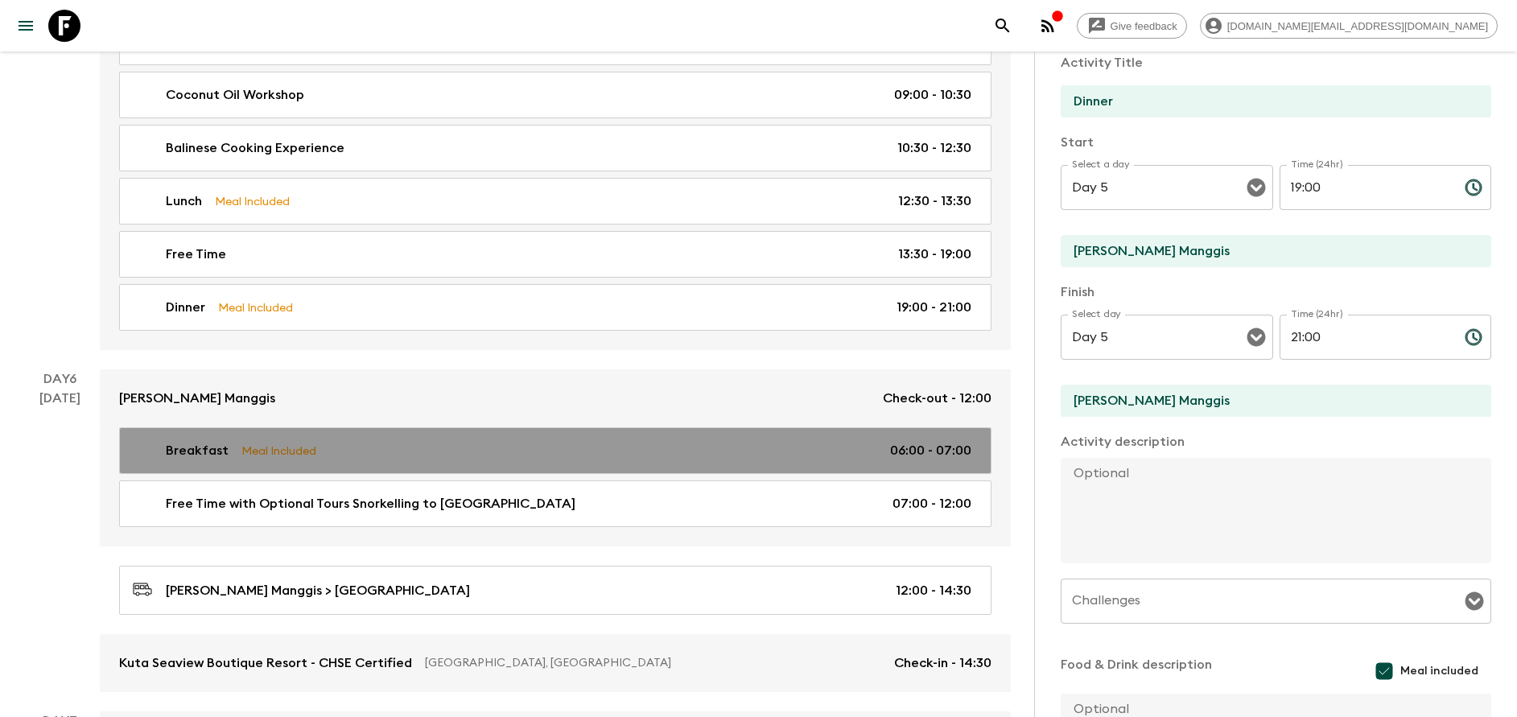
click at [277, 438] on link "Breakfast Meal Included 06:00 - 07:00" at bounding box center [555, 450] width 873 height 47
type input "Breakfast"
type input "Day 6"
type input "06:00"
type input "Day 6"
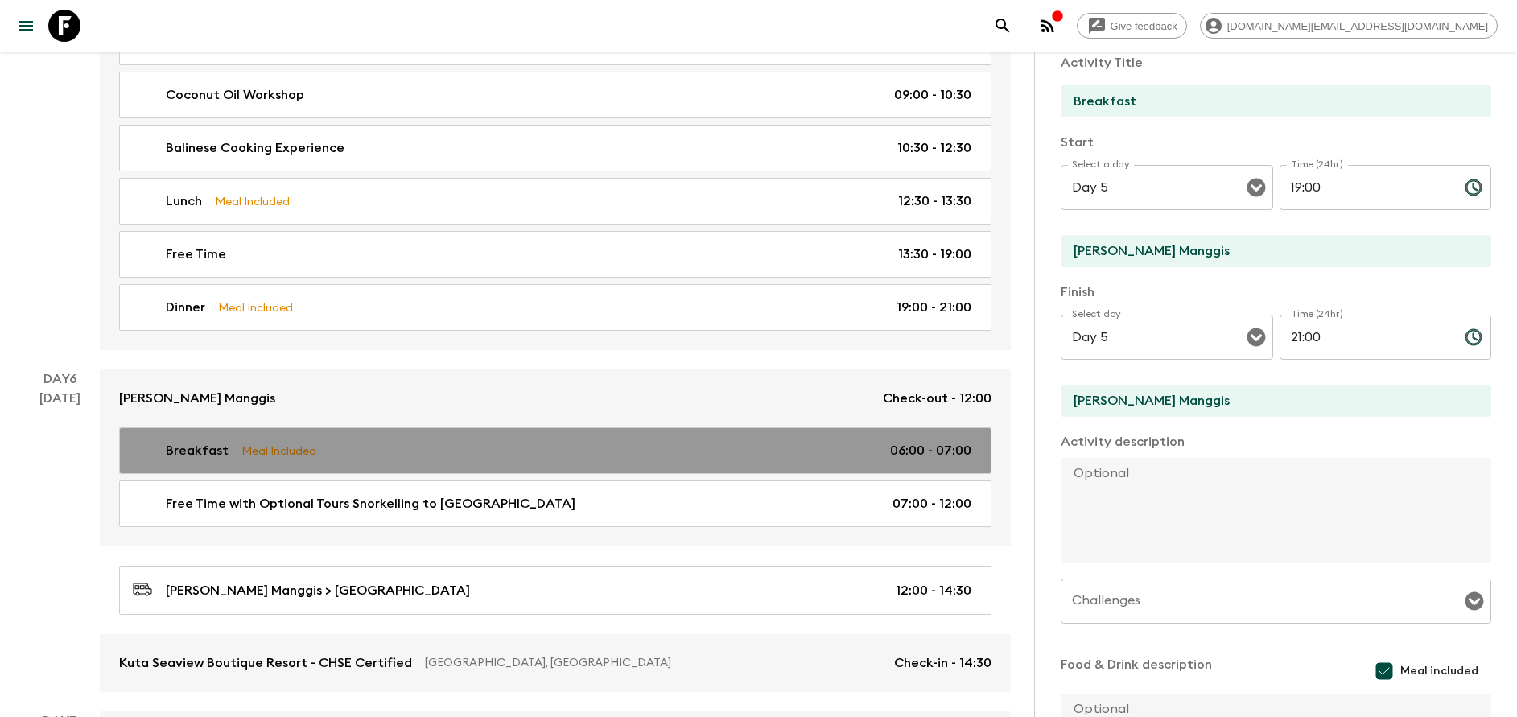
type input "07:00"
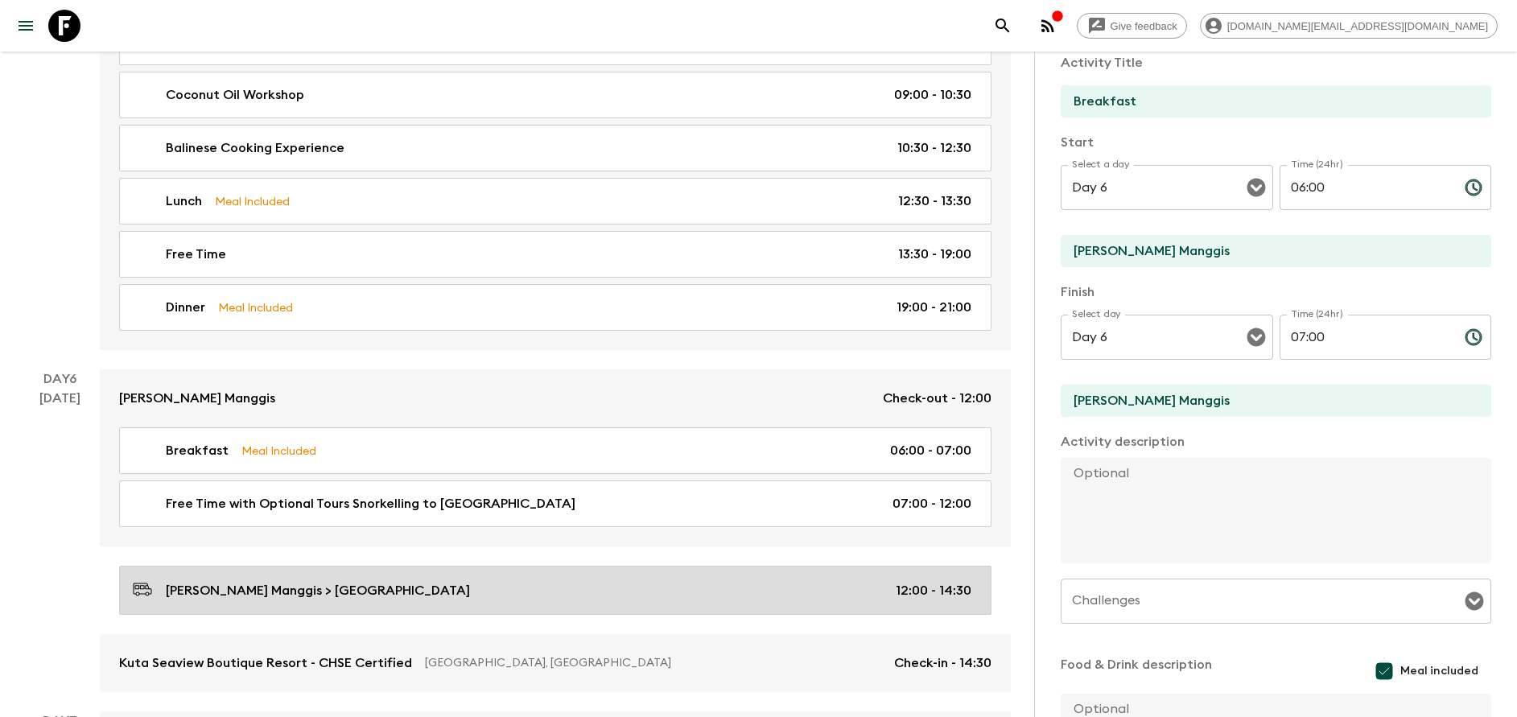
click at [315, 592] on p "[PERSON_NAME] Manggis > [GEOGRAPHIC_DATA]" at bounding box center [318, 590] width 304 height 19
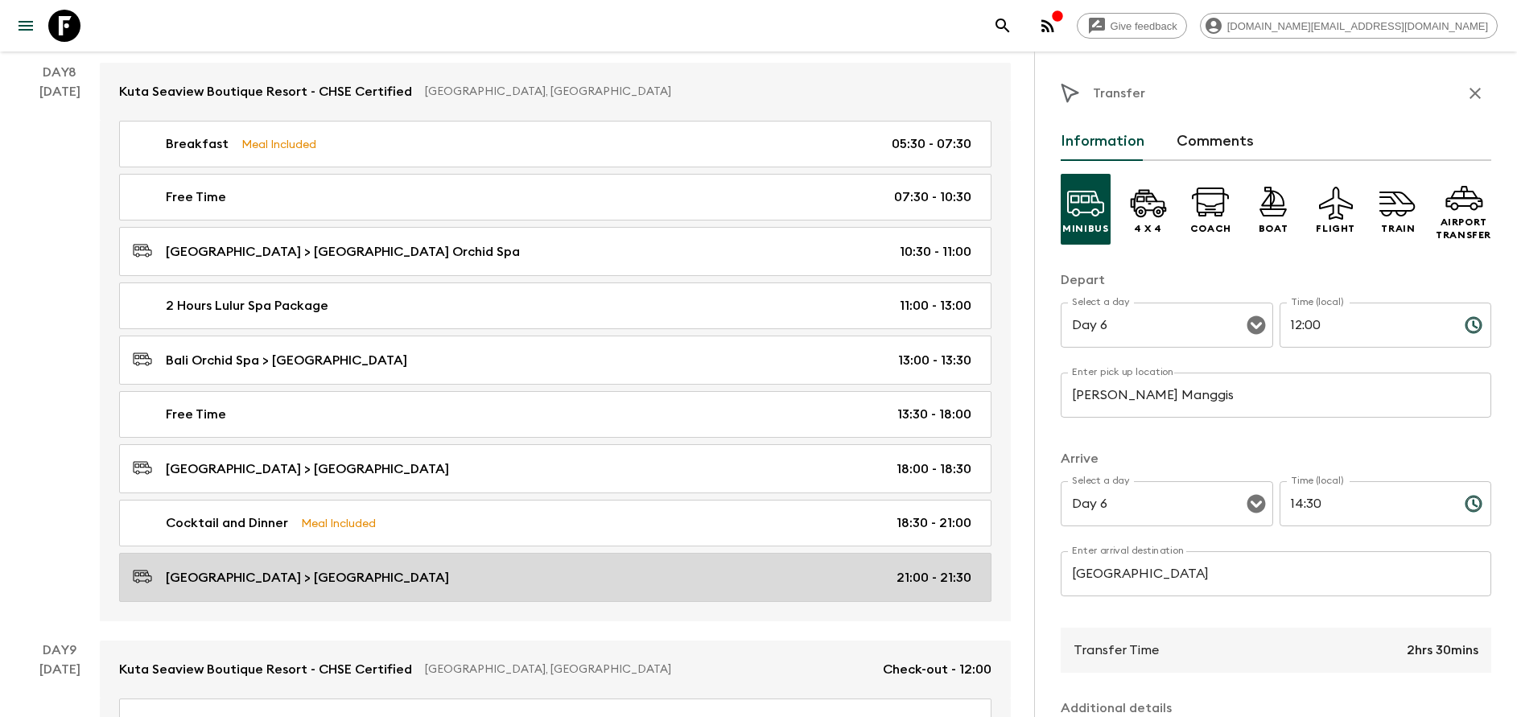
scroll to position [3985, 0]
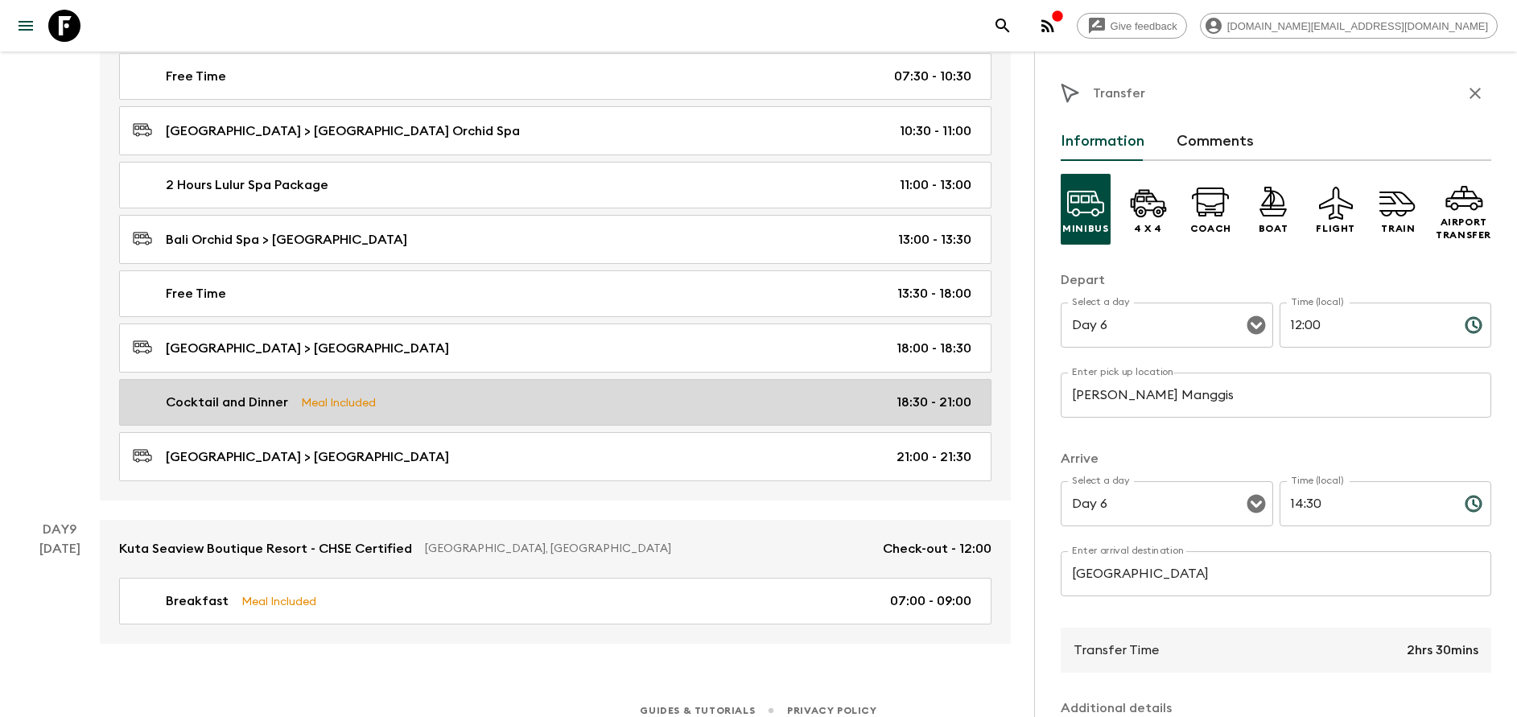
click at [307, 406] on p "Meal Included" at bounding box center [338, 403] width 75 height 18
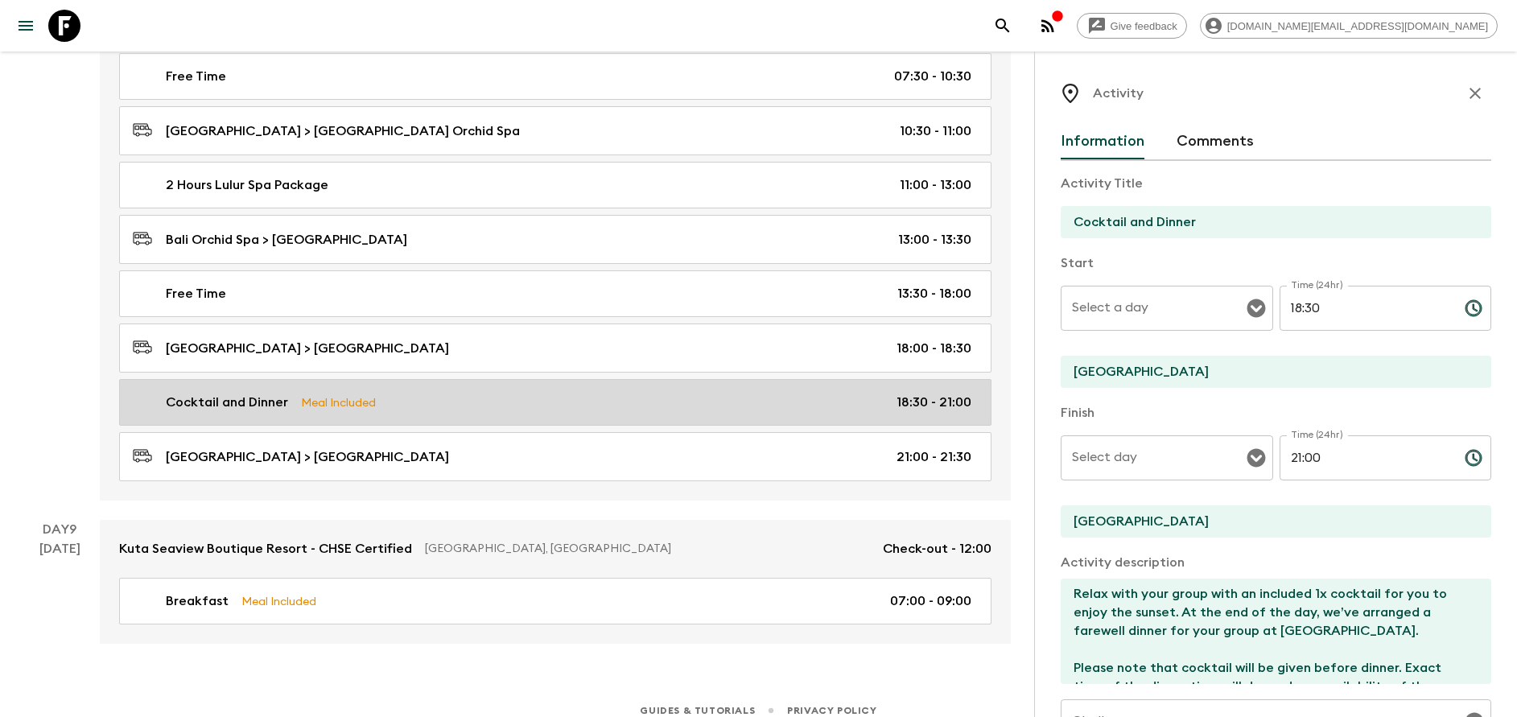
type input "Day 8"
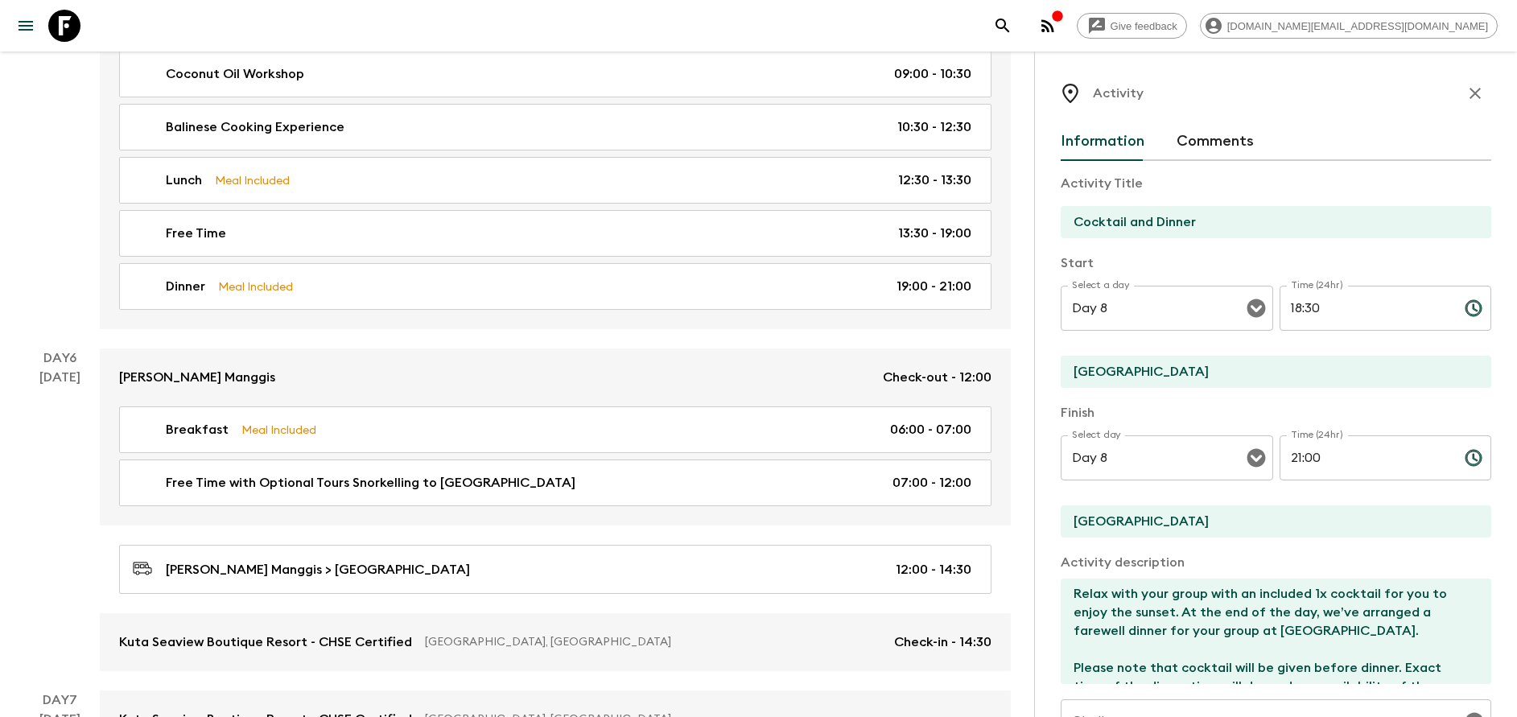
scroll to position [2430, 0]
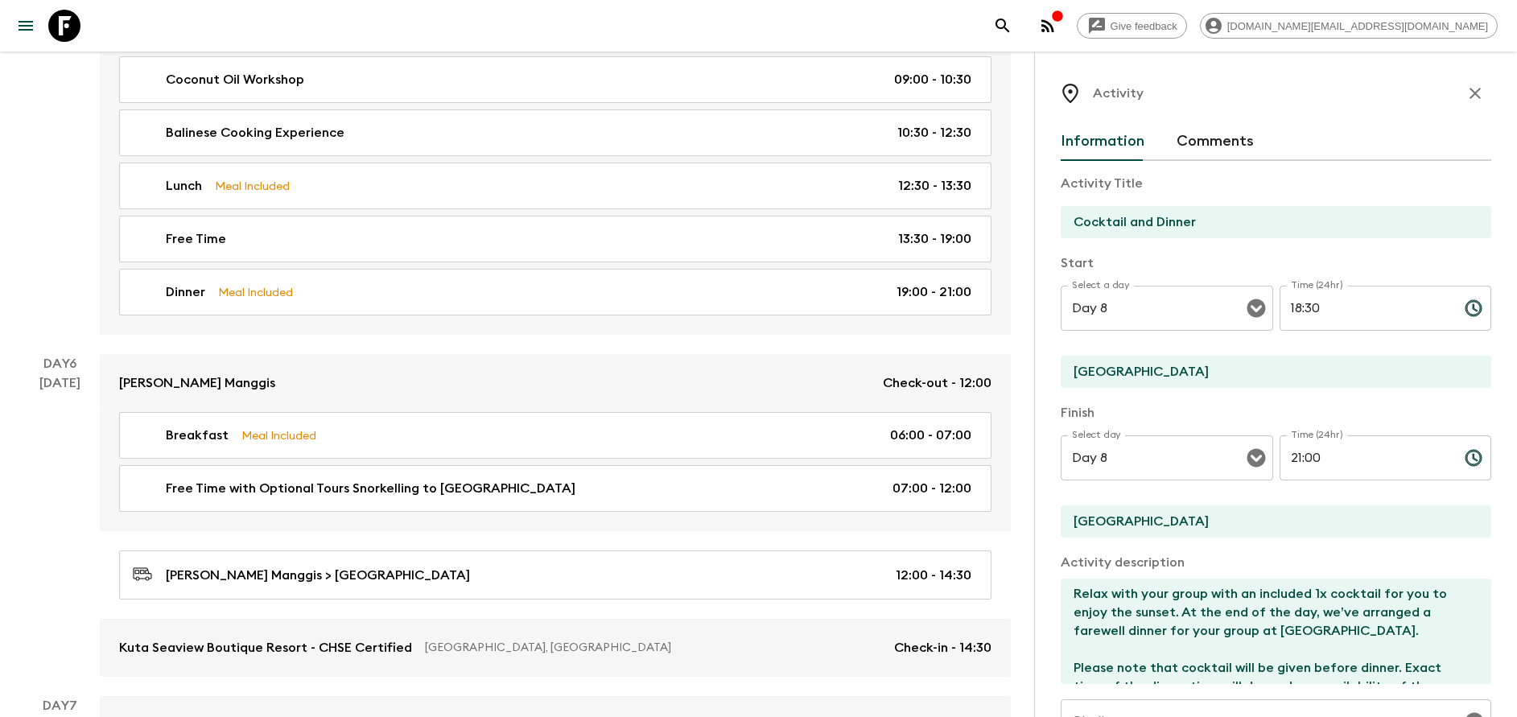
click at [1466, 96] on icon "button" at bounding box center [1475, 93] width 19 height 19
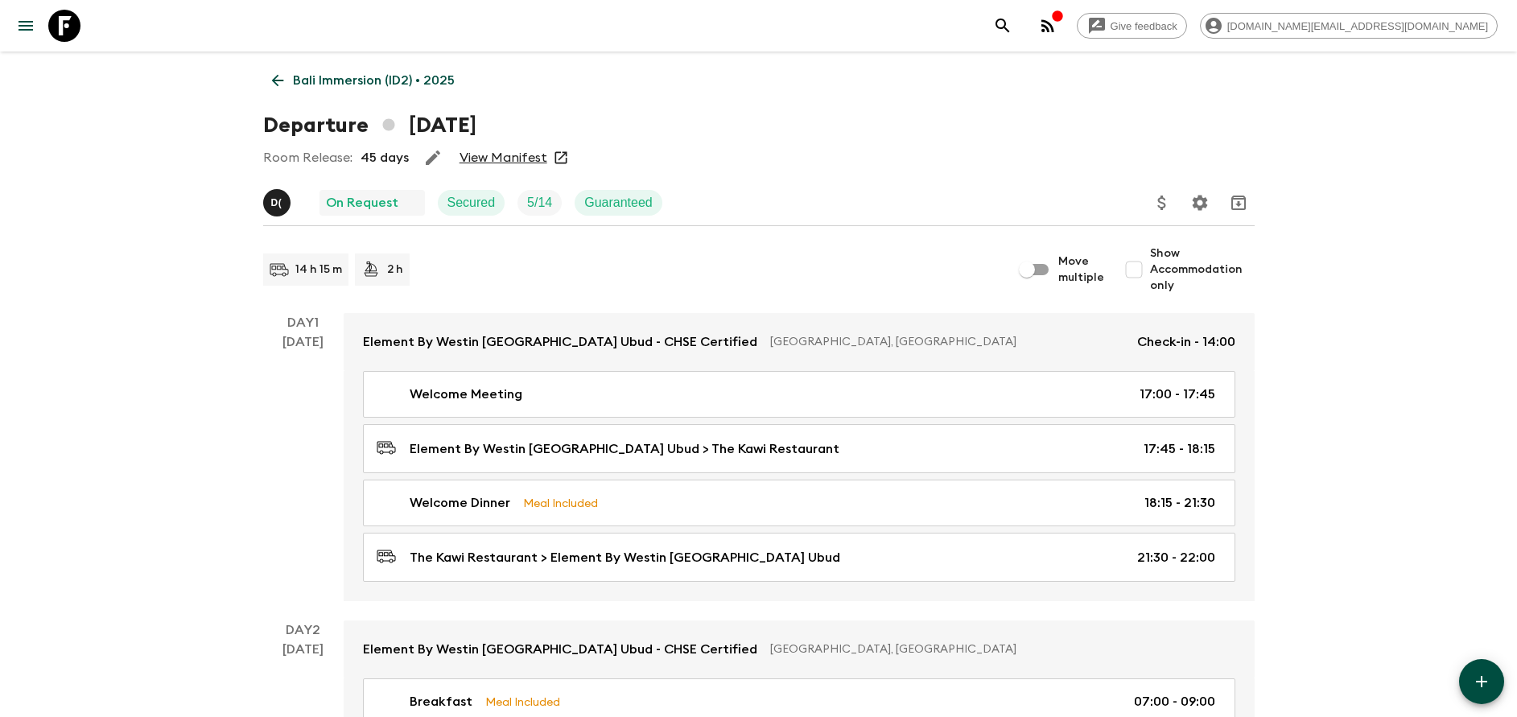
click at [298, 88] on p "Bali Immersion (ID2) • 2025" at bounding box center [374, 80] width 162 height 19
